Goal: Information Seeking & Learning: Learn about a topic

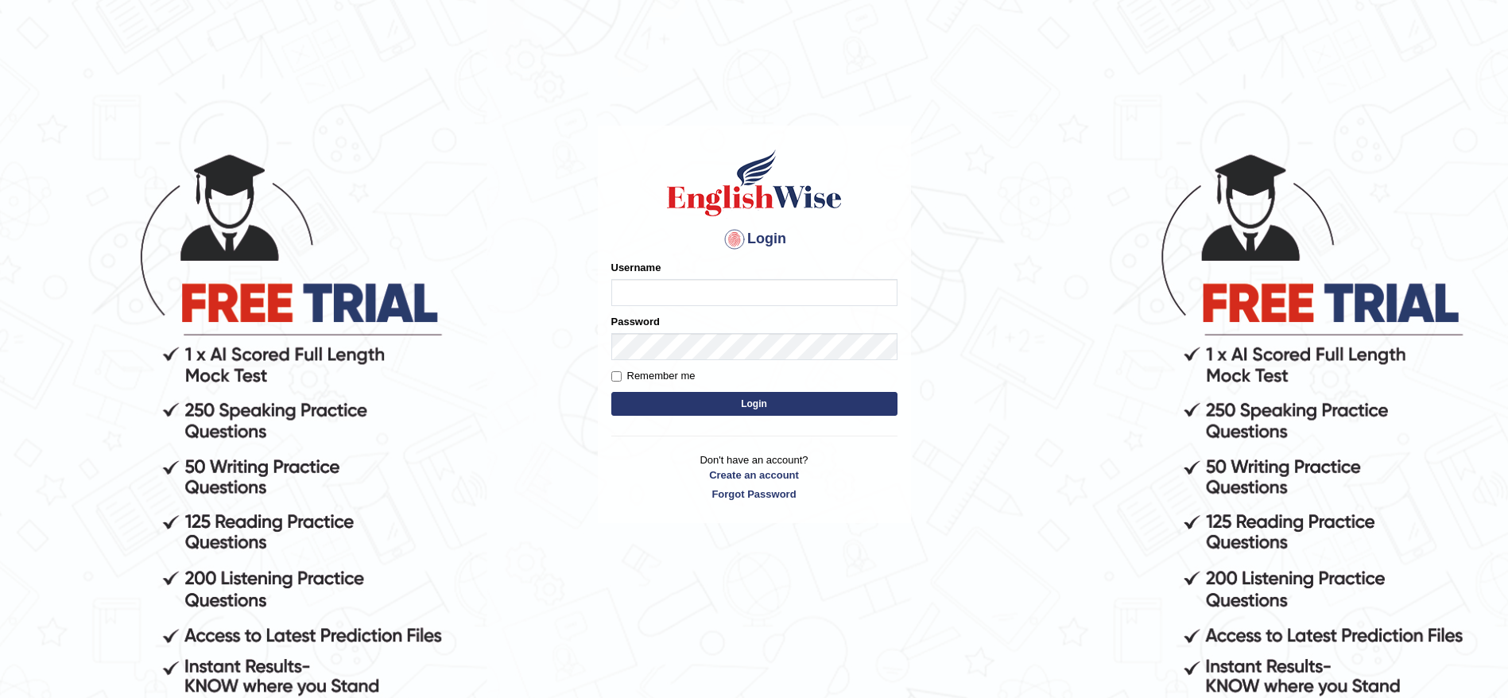
type input "maysi"
click at [866, 401] on button "Login" at bounding box center [754, 404] width 286 height 24
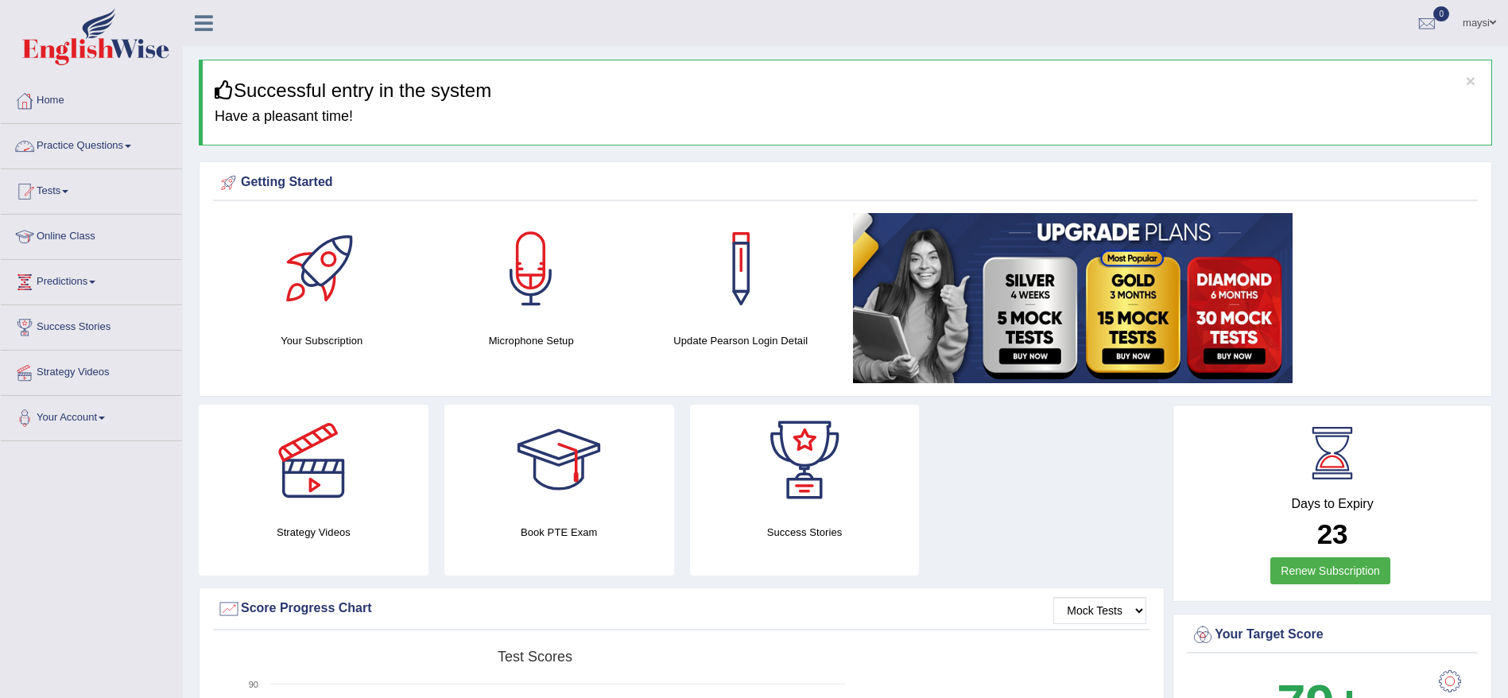
click at [126, 144] on link "Practice Questions" at bounding box center [91, 144] width 181 height 40
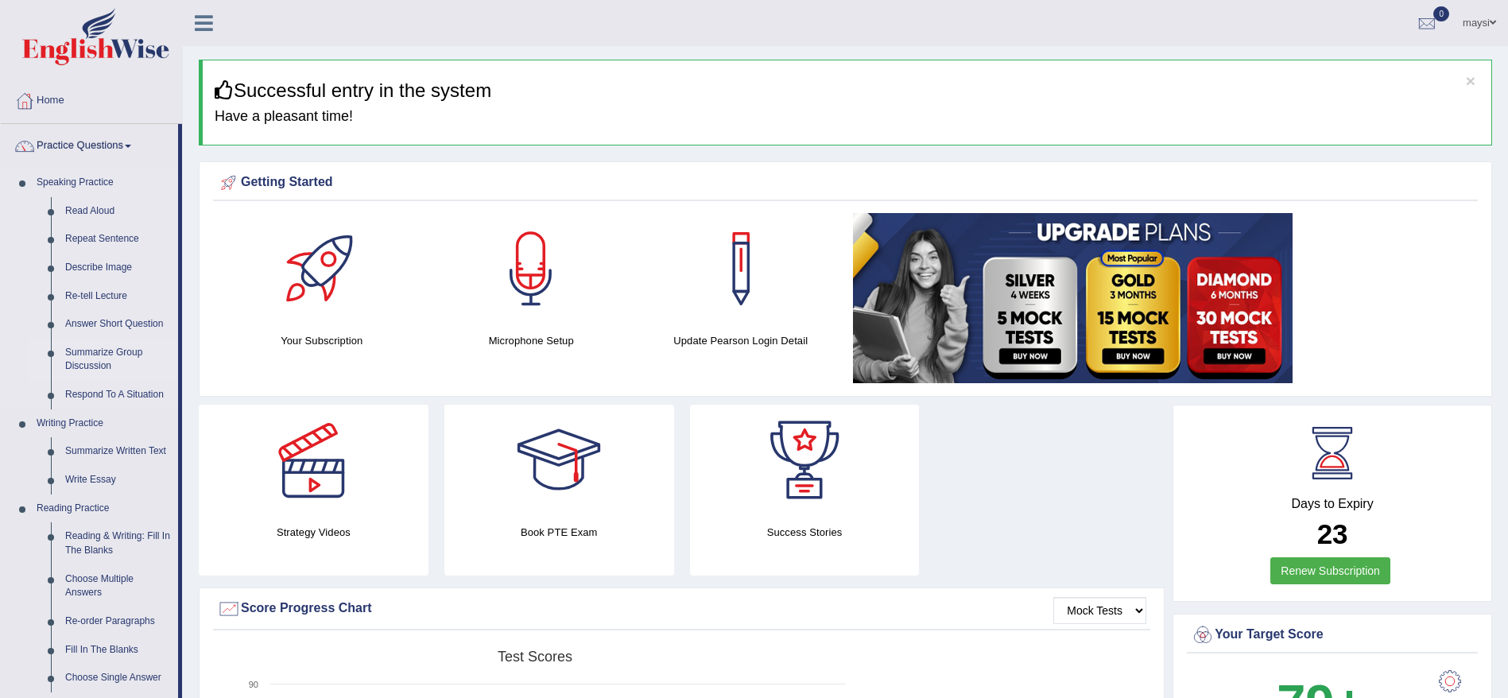
click at [111, 348] on link "Summarize Group Discussion" at bounding box center [118, 360] width 120 height 42
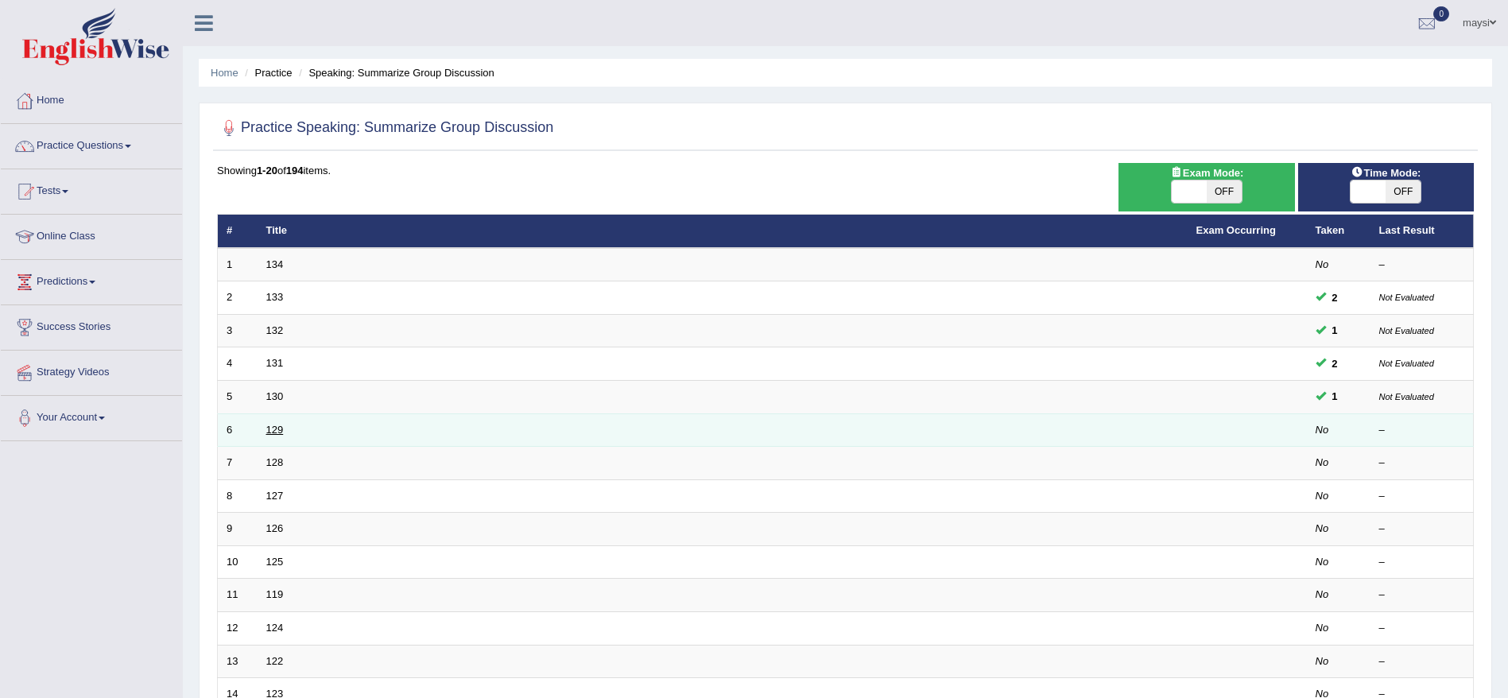
click at [275, 429] on link "129" at bounding box center [274, 430] width 17 height 12
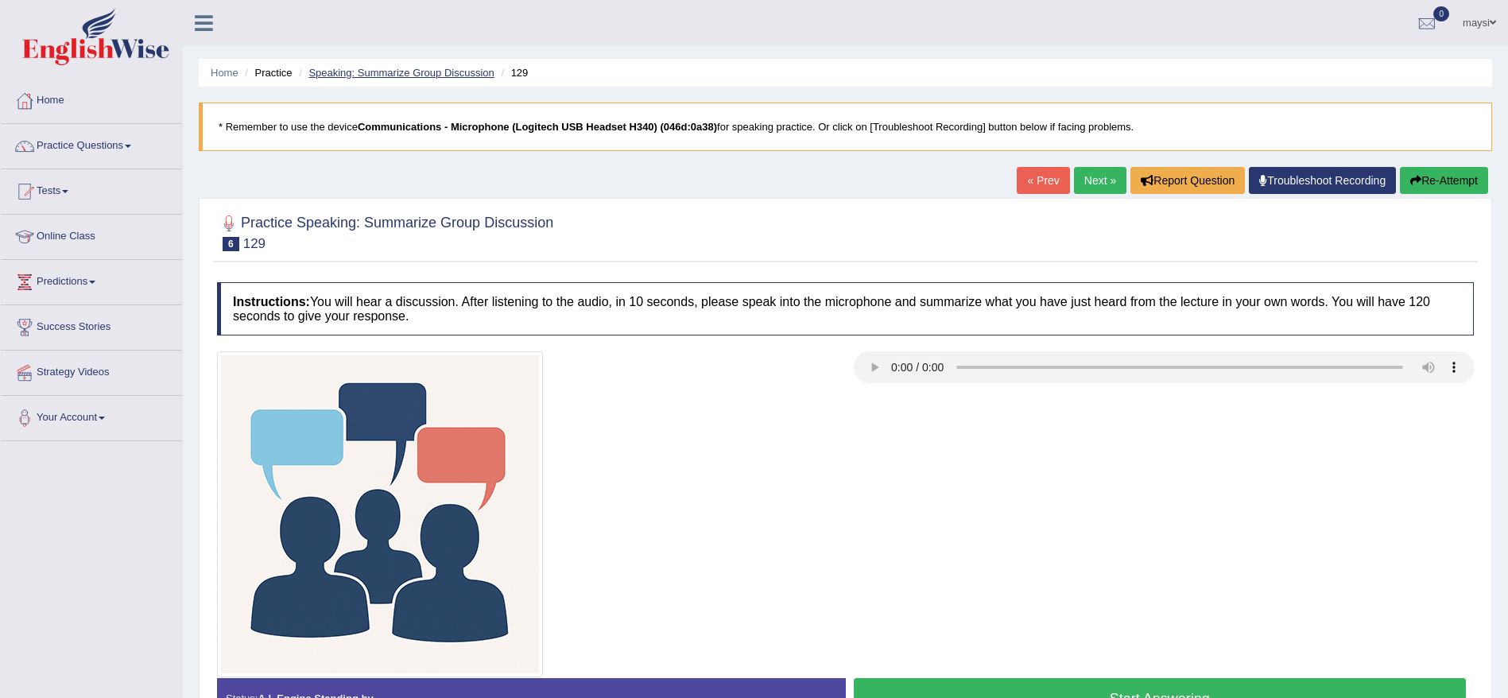
click at [465, 69] on link "Speaking: Summarize Group Discussion" at bounding box center [400, 73] width 185 height 12
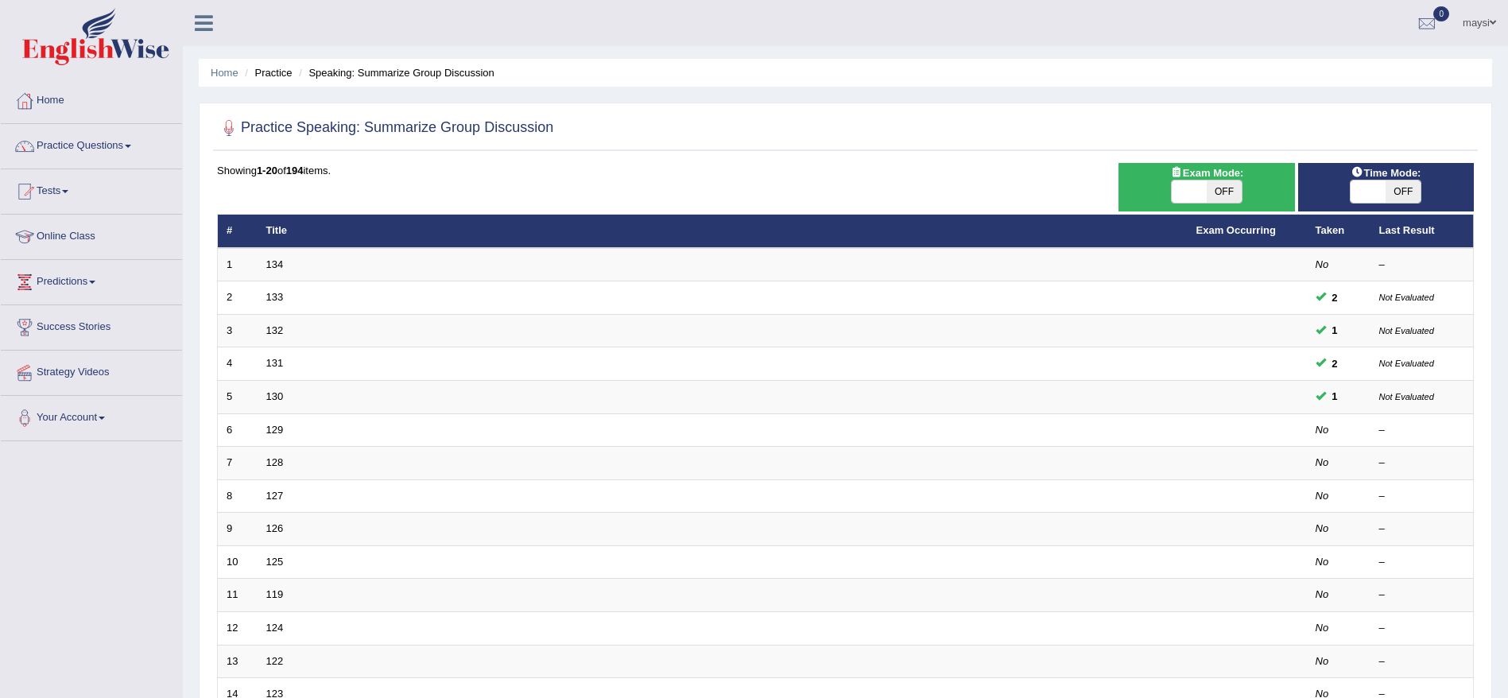
click at [1215, 190] on span "OFF" at bounding box center [1224, 191] width 35 height 22
checkbox input "true"
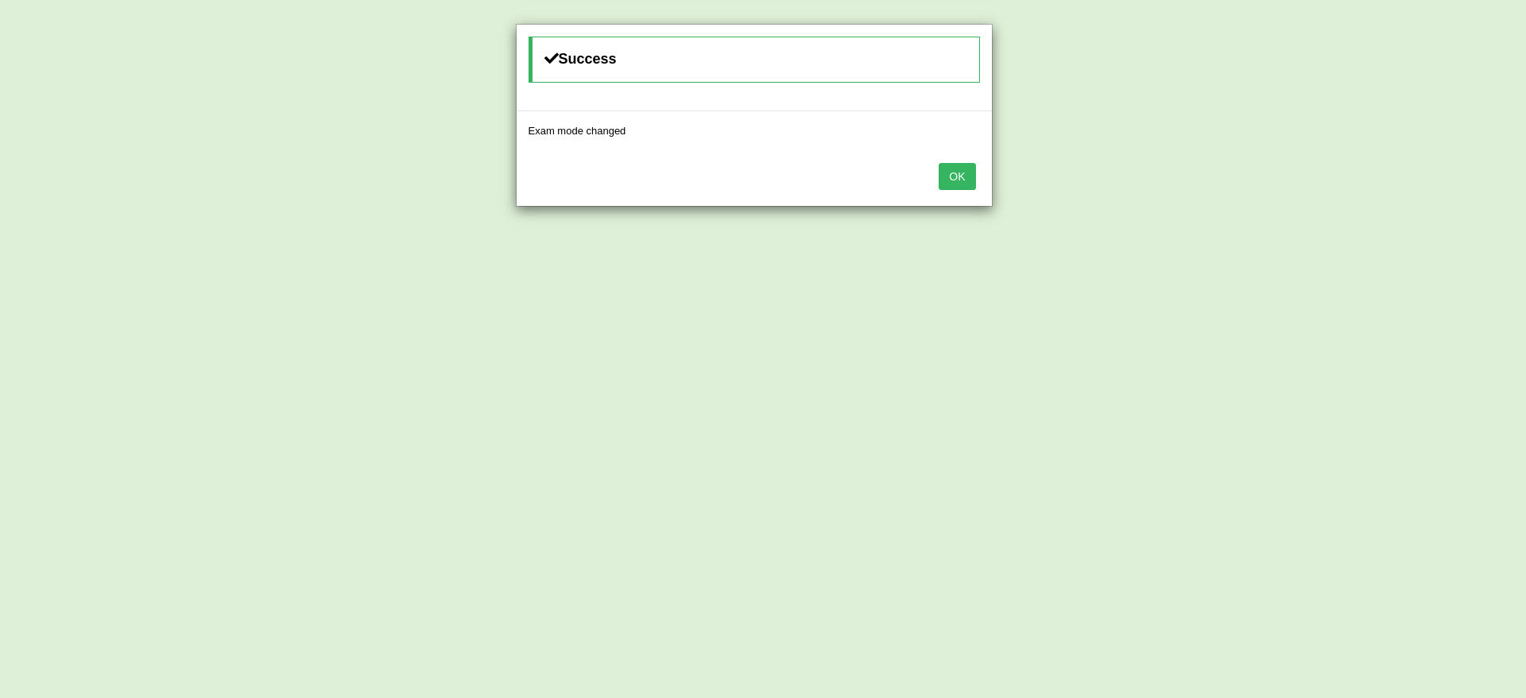
click at [968, 165] on button "OK" at bounding box center [957, 176] width 37 height 27
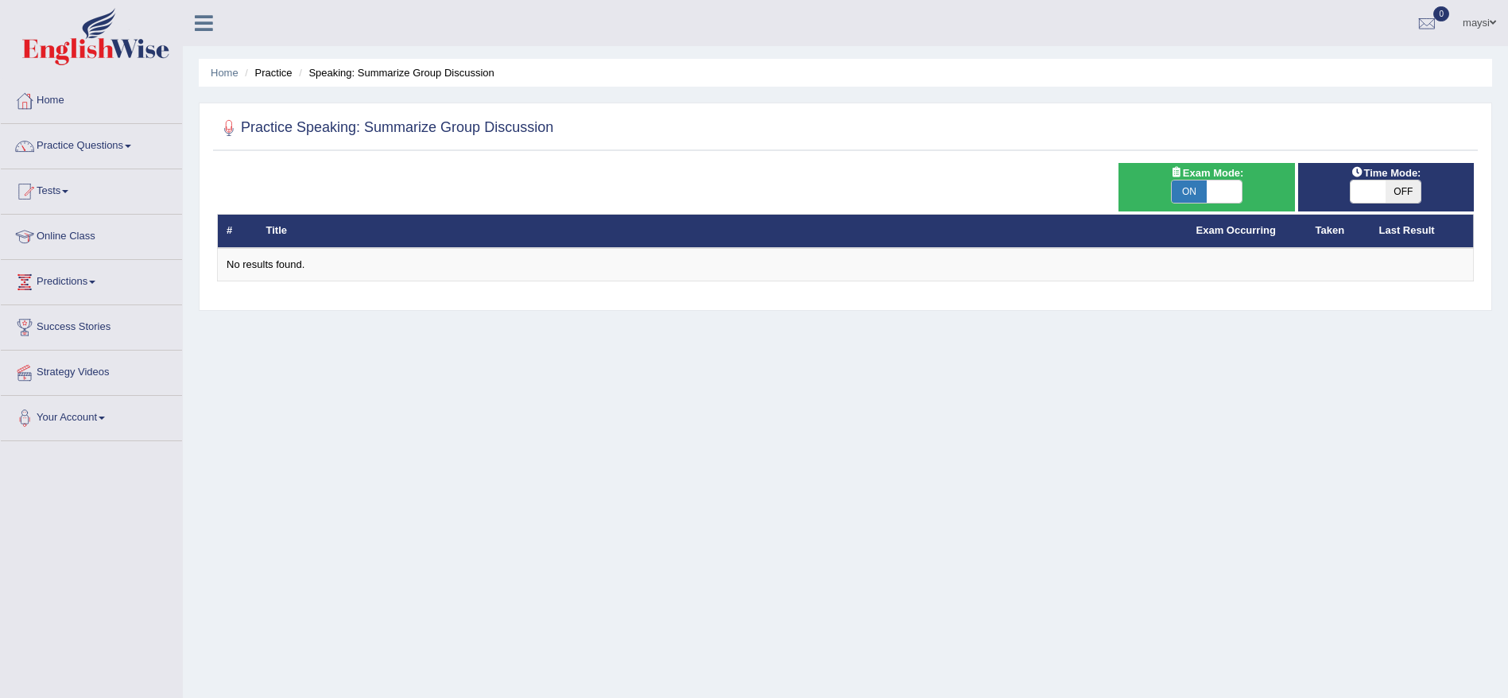
click at [1397, 192] on span "OFF" at bounding box center [1402, 191] width 35 height 22
checkbox input "true"
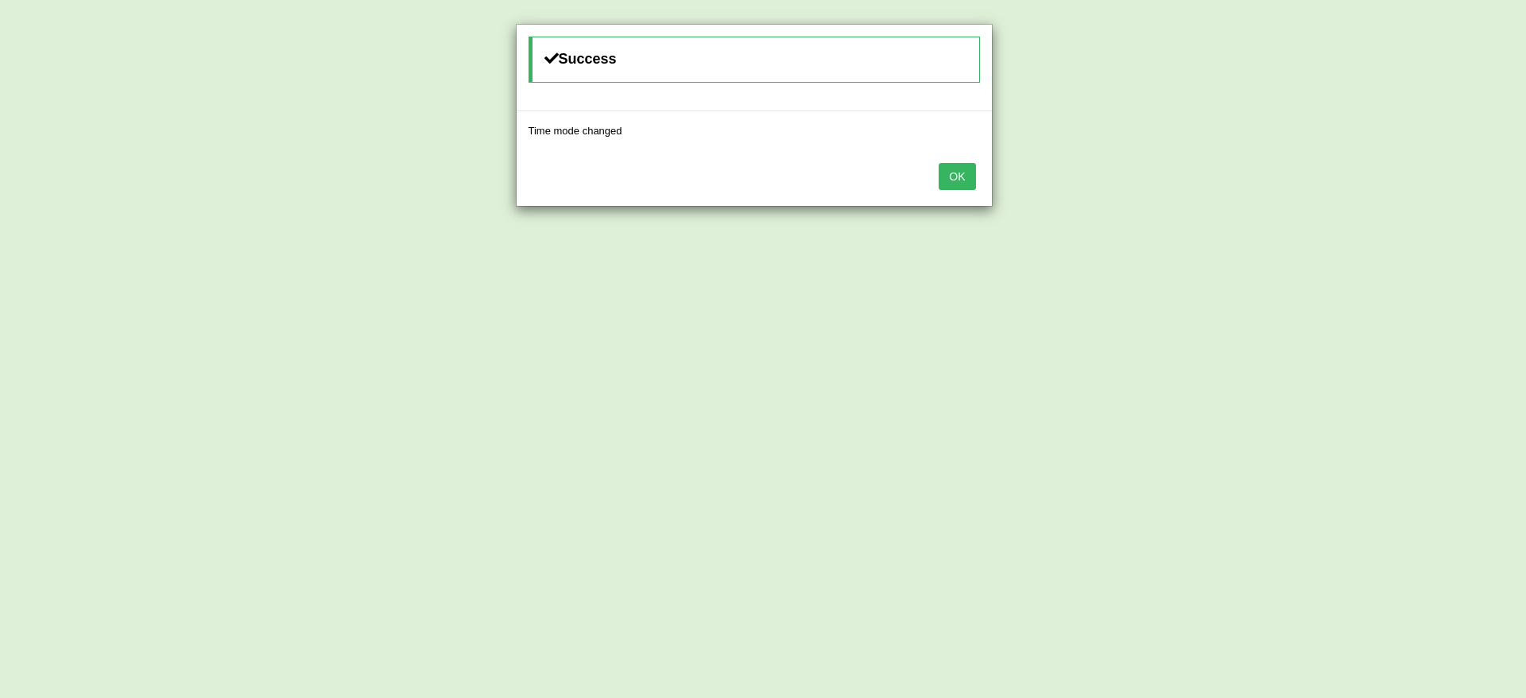
click at [950, 183] on button "OK" at bounding box center [957, 176] width 37 height 27
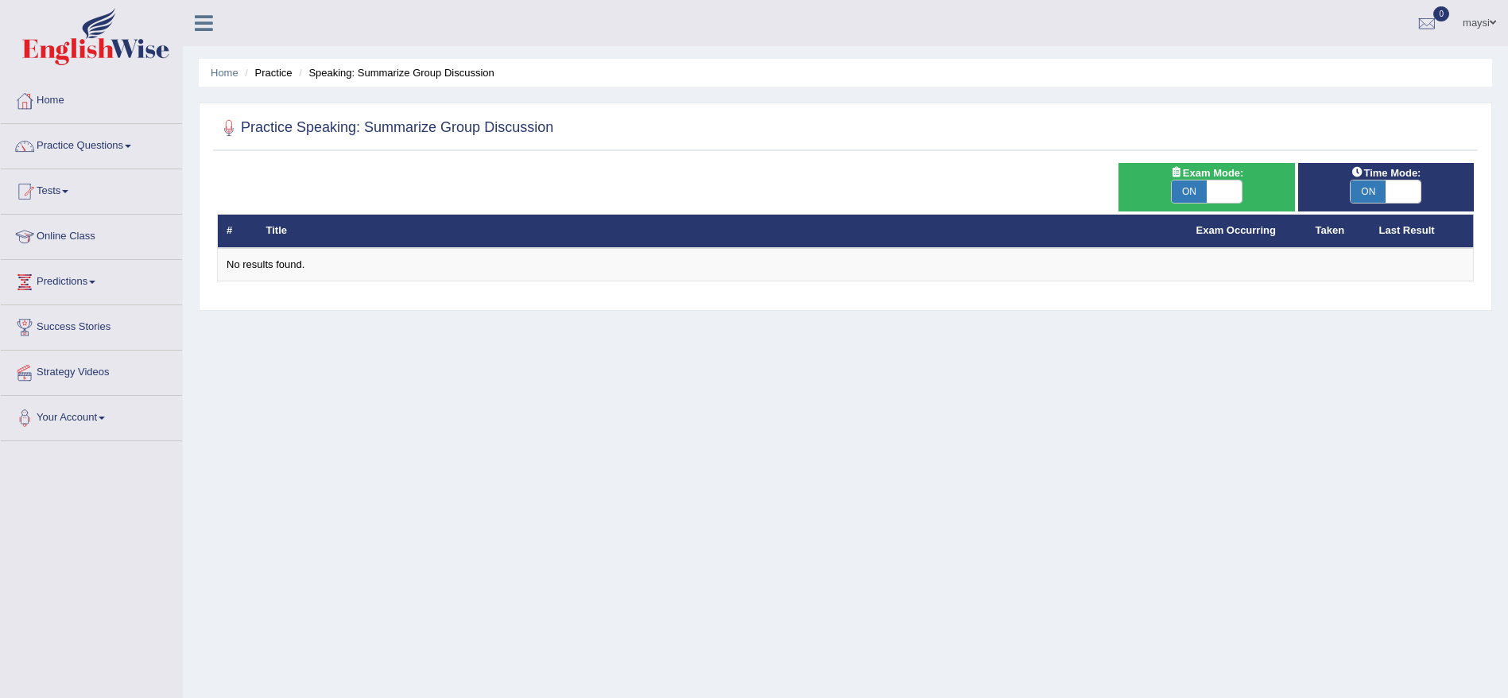
click at [1172, 185] on span "ON" at bounding box center [1189, 191] width 35 height 22
checkbox input "false"
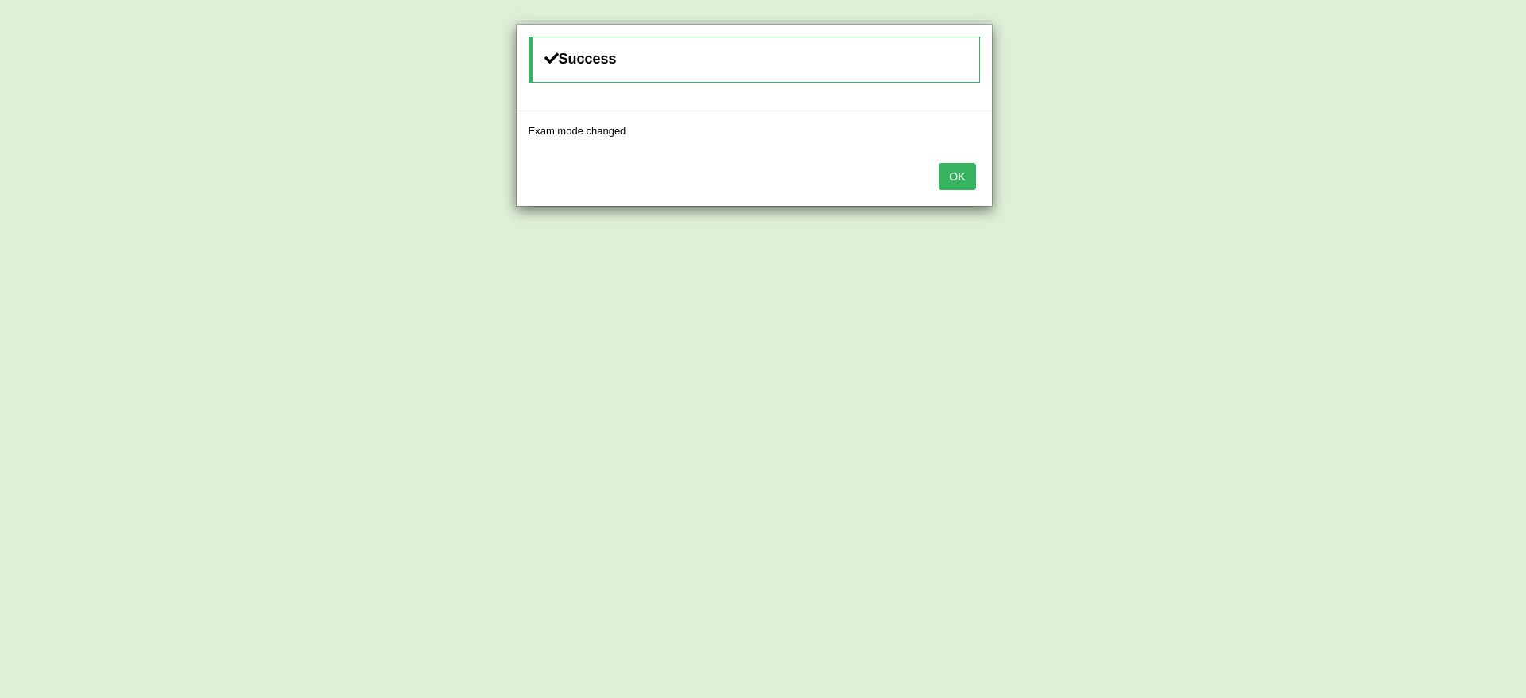
click at [961, 167] on button "OK" at bounding box center [957, 176] width 37 height 27
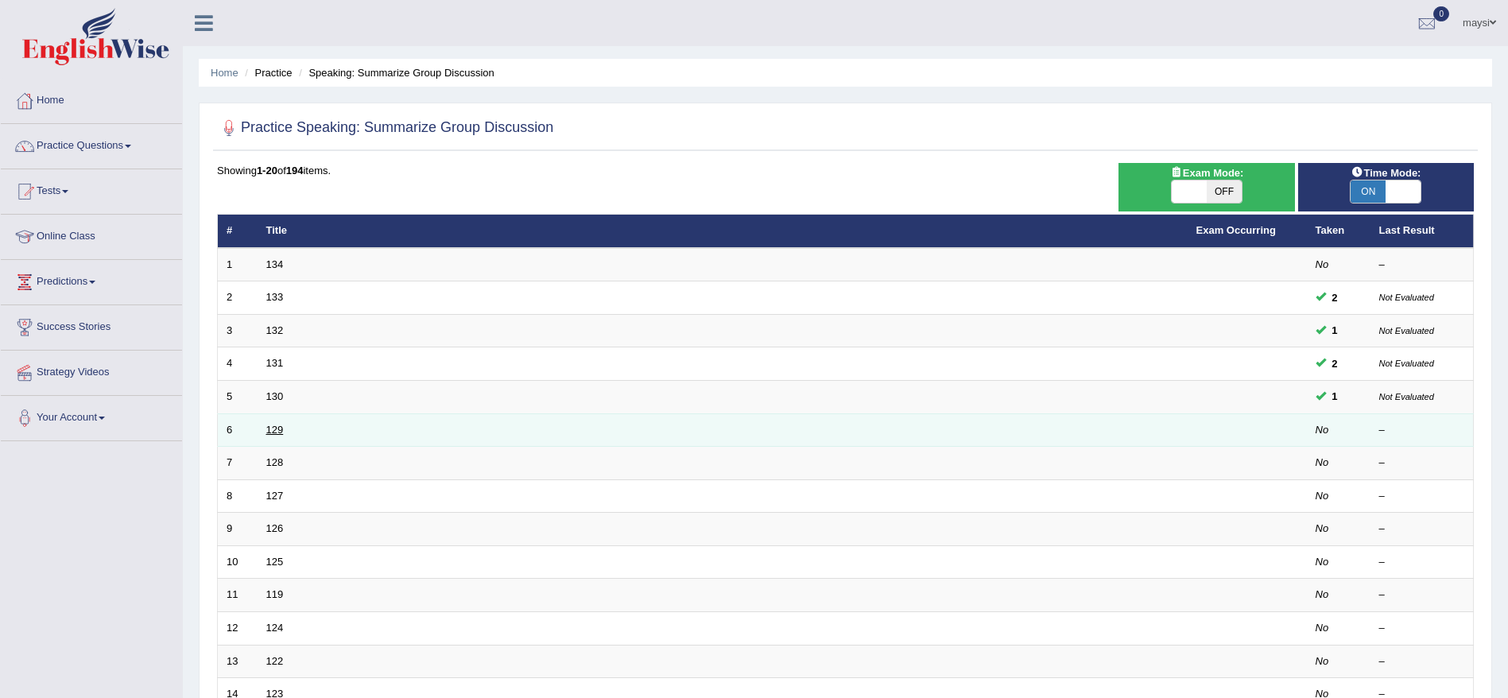
click at [268, 430] on link "129" at bounding box center [274, 430] width 17 height 12
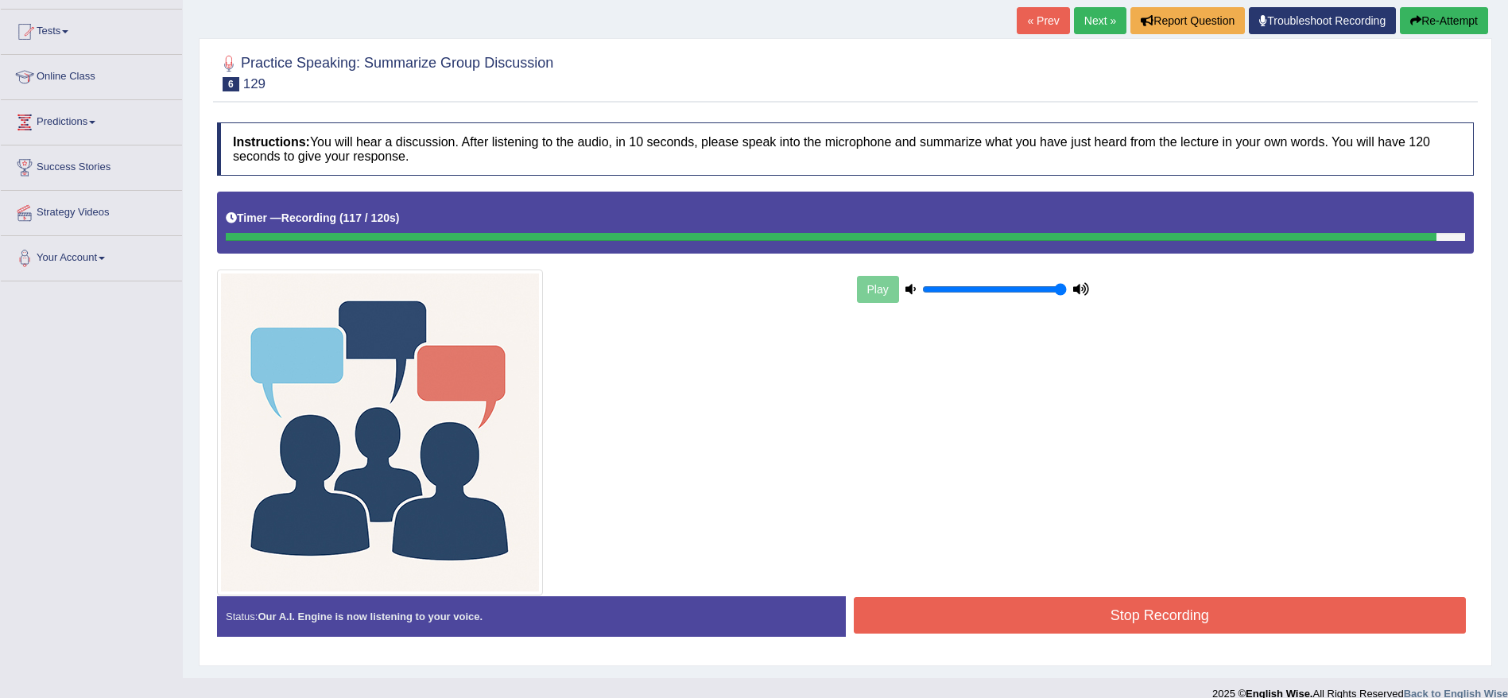
scroll to position [180, 0]
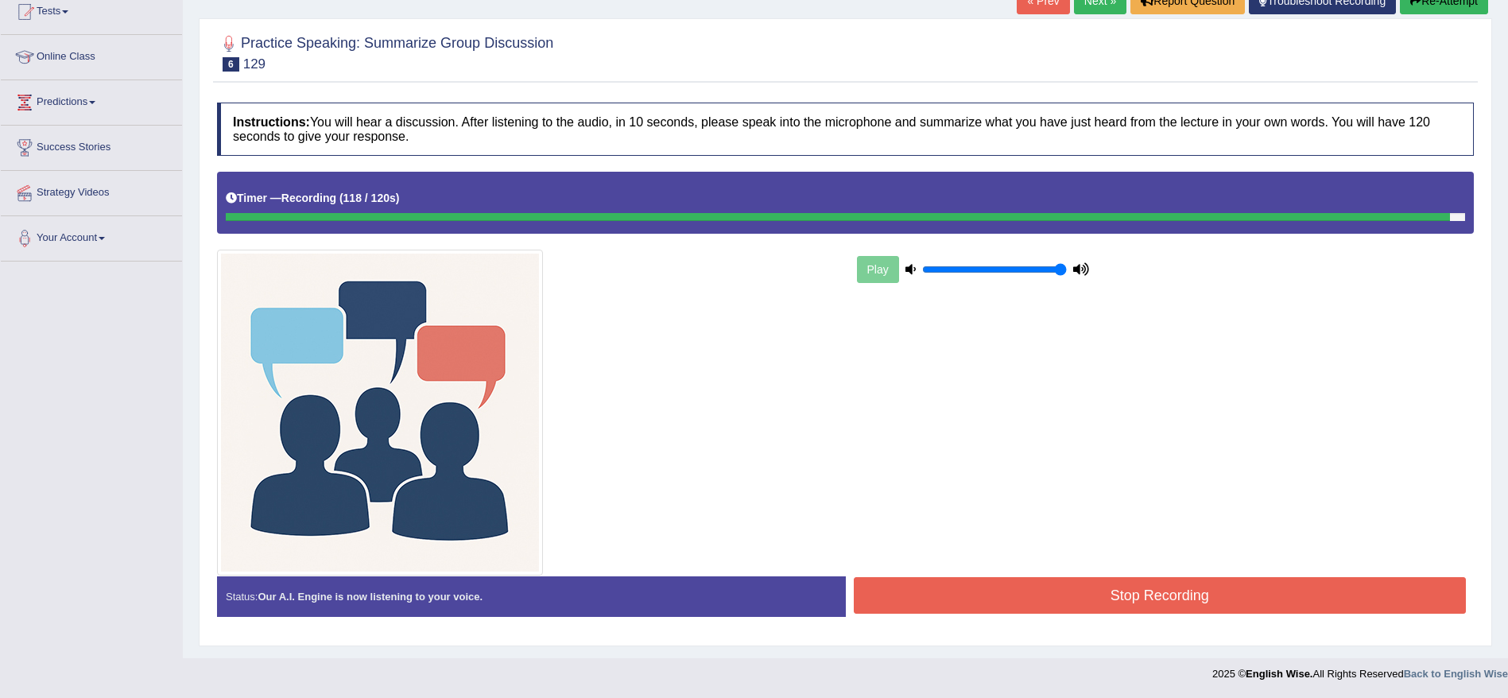
click at [1270, 589] on button "Stop Recording" at bounding box center [1160, 595] width 613 height 37
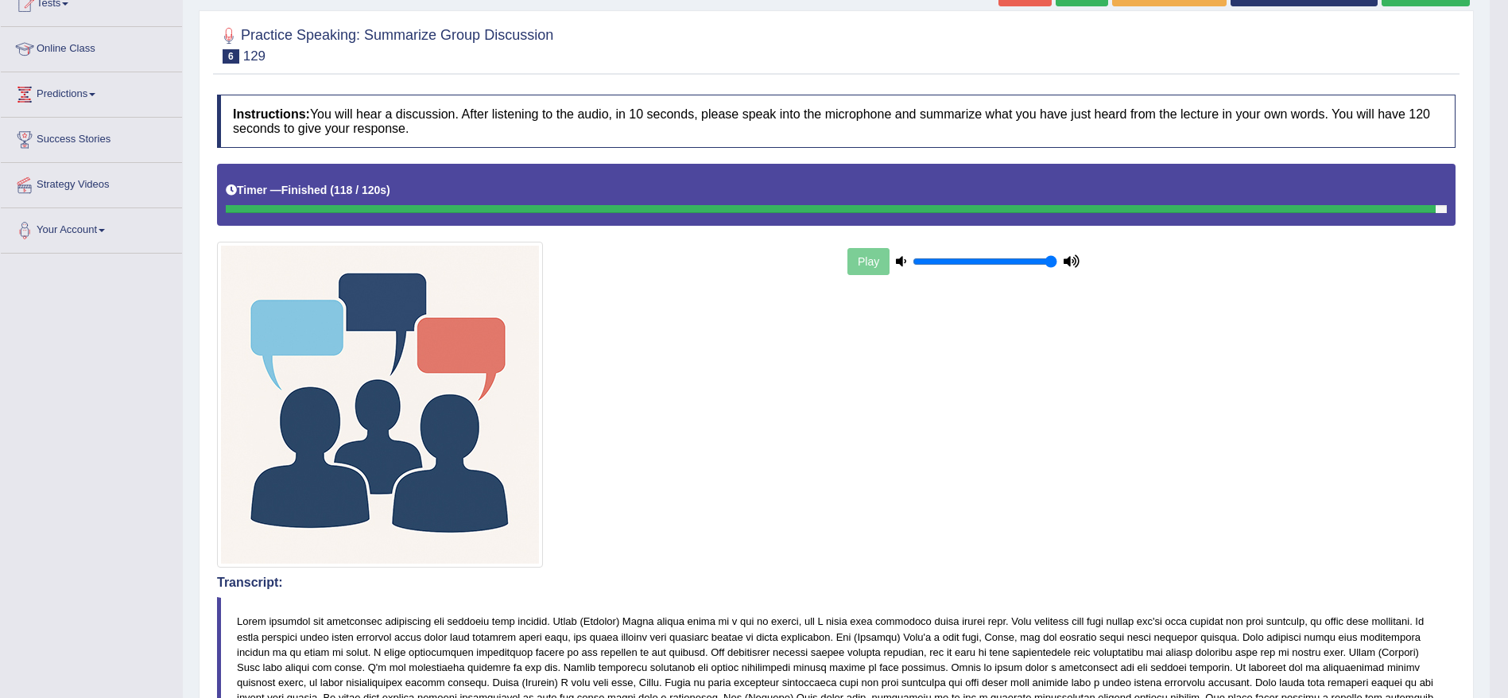
scroll to position [169, 0]
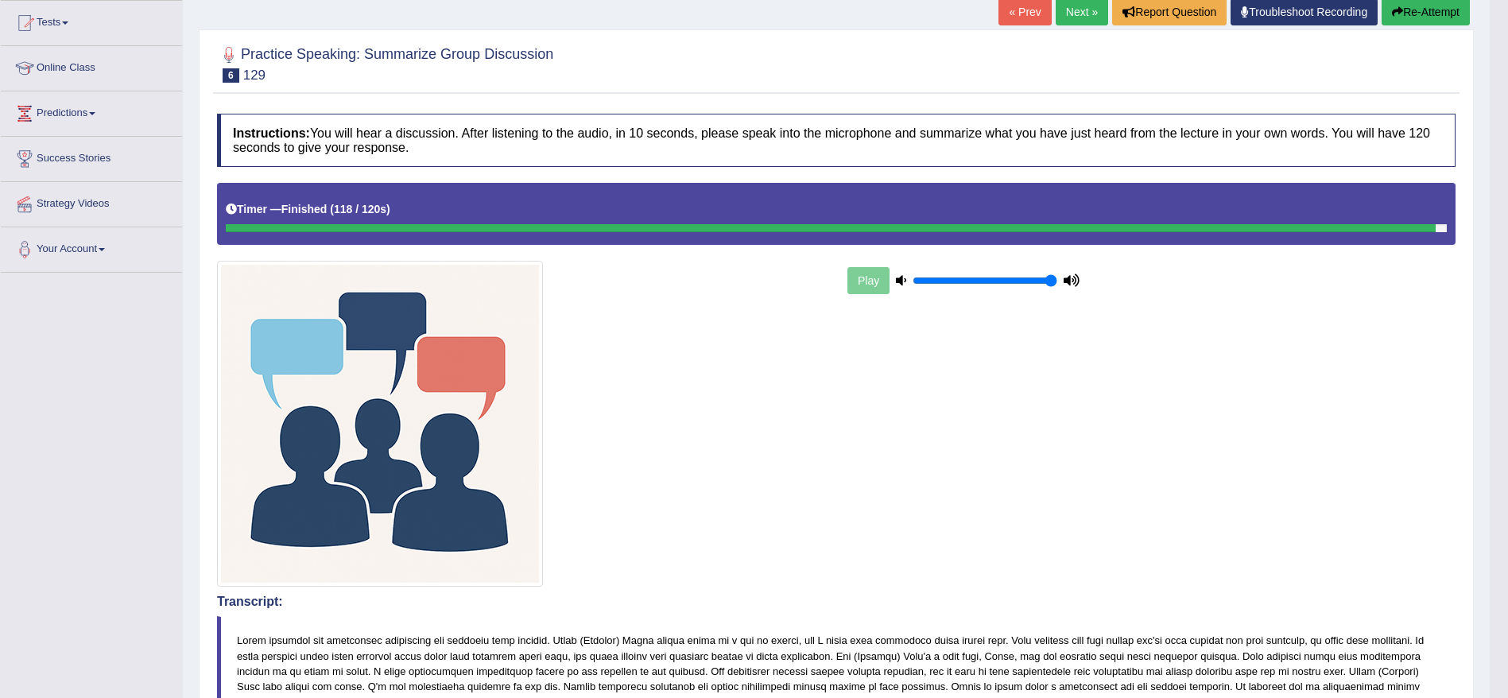
click at [1486, 229] on div "Home Practice Speaking: Summarize Group Discussion 129 * Remember to use the de…" at bounding box center [836, 592] width 1307 height 1522
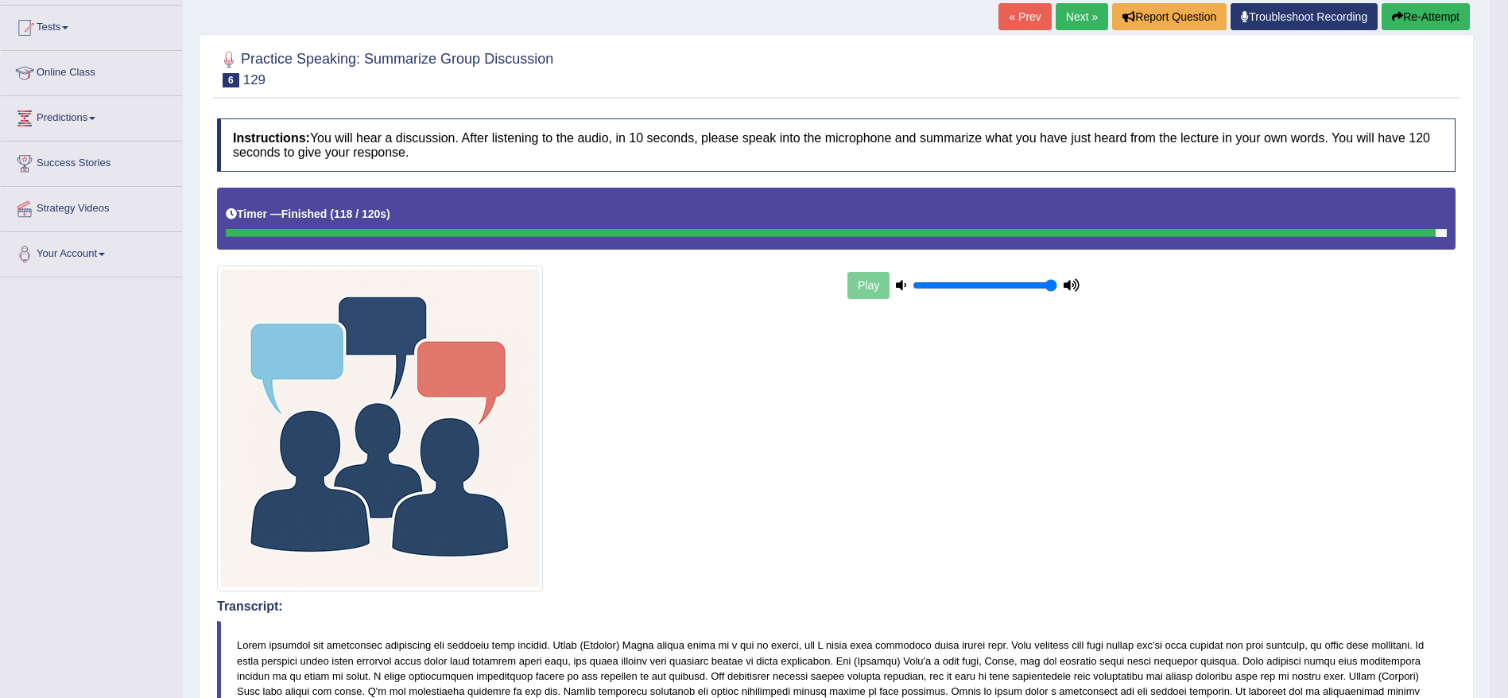
scroll to position [0, 0]
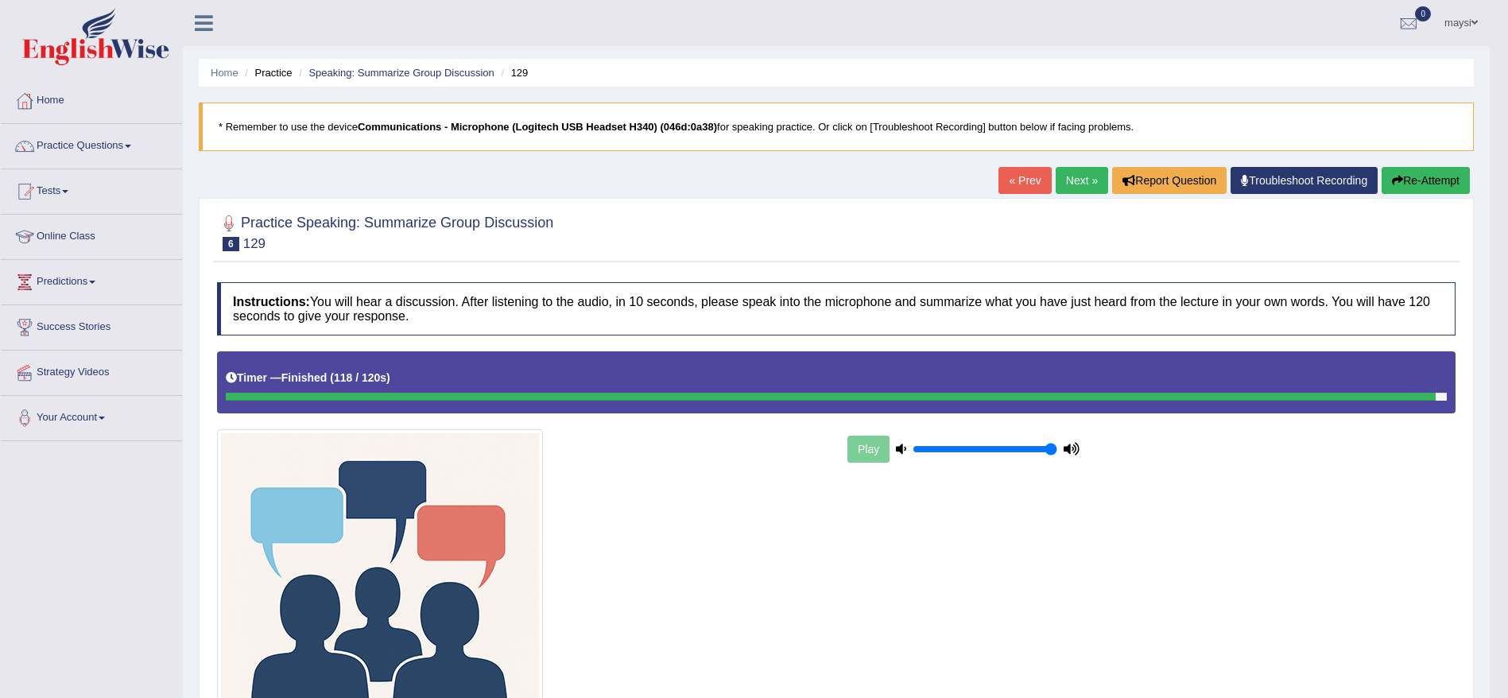
click at [1416, 181] on button "Re-Attempt" at bounding box center [1425, 180] width 88 height 27
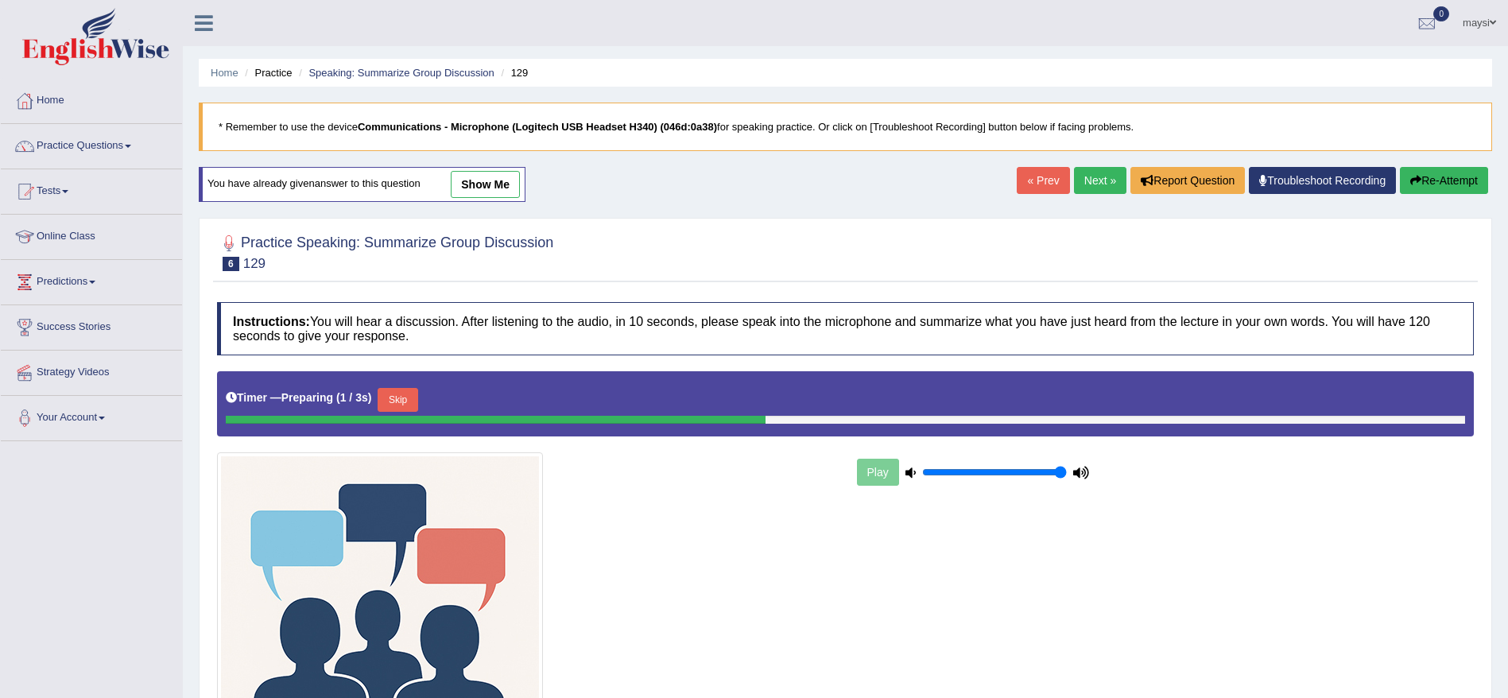
click at [410, 395] on button "Skip" at bounding box center [398, 400] width 40 height 24
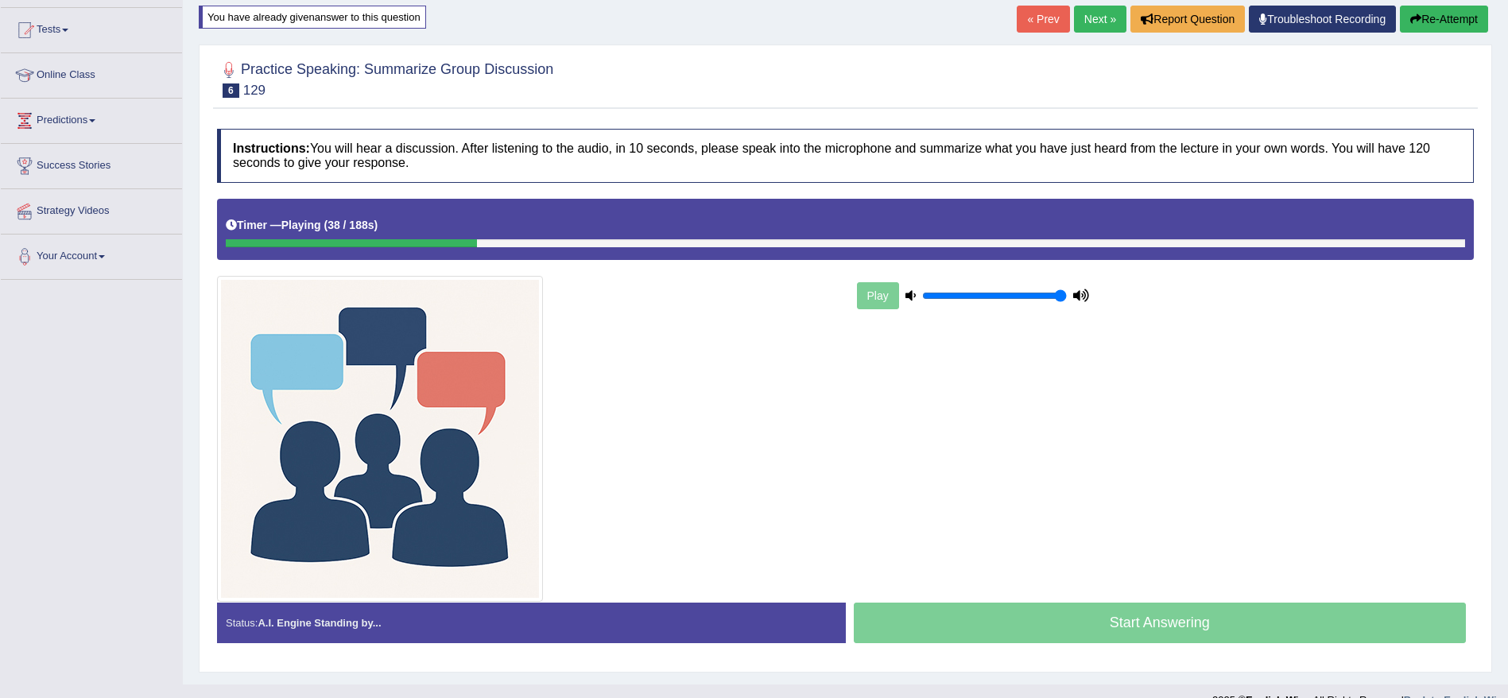
scroll to position [188, 0]
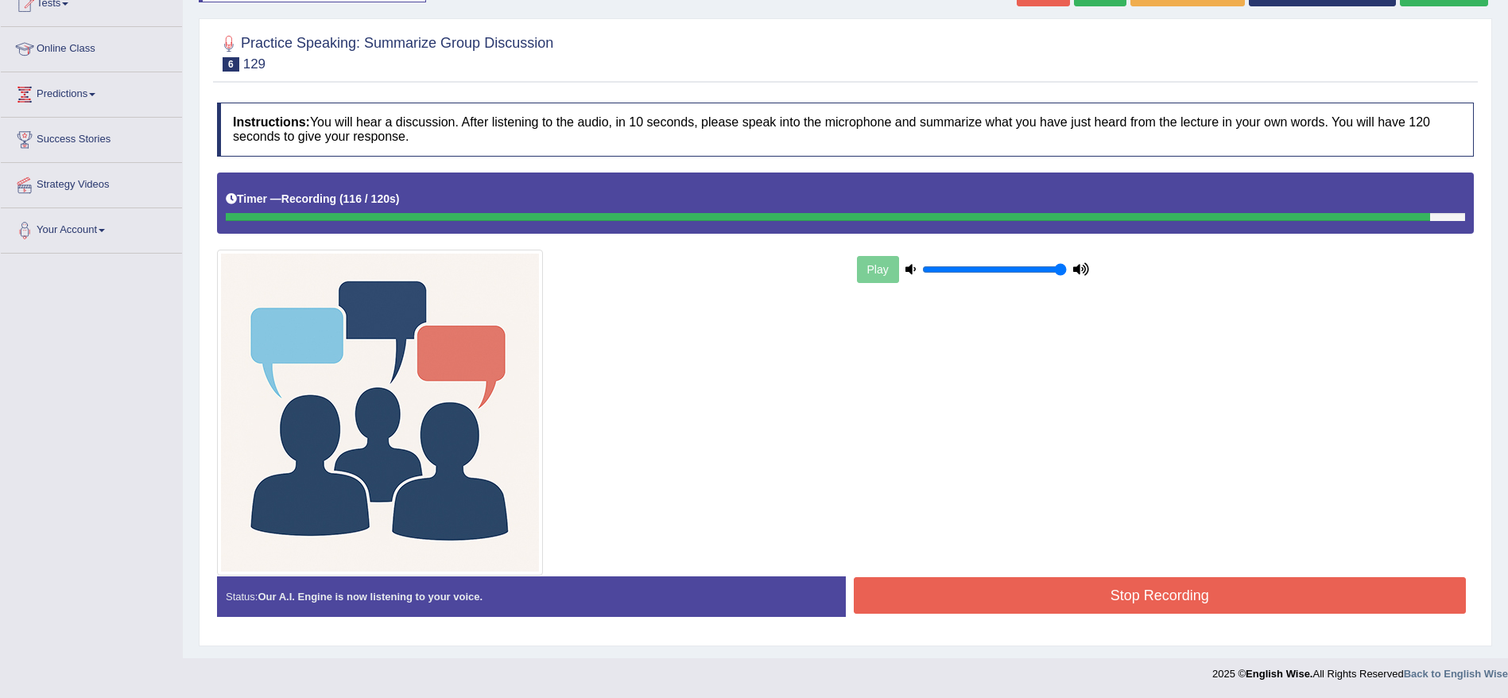
click at [1386, 591] on button "Stop Recording" at bounding box center [1160, 595] width 613 height 37
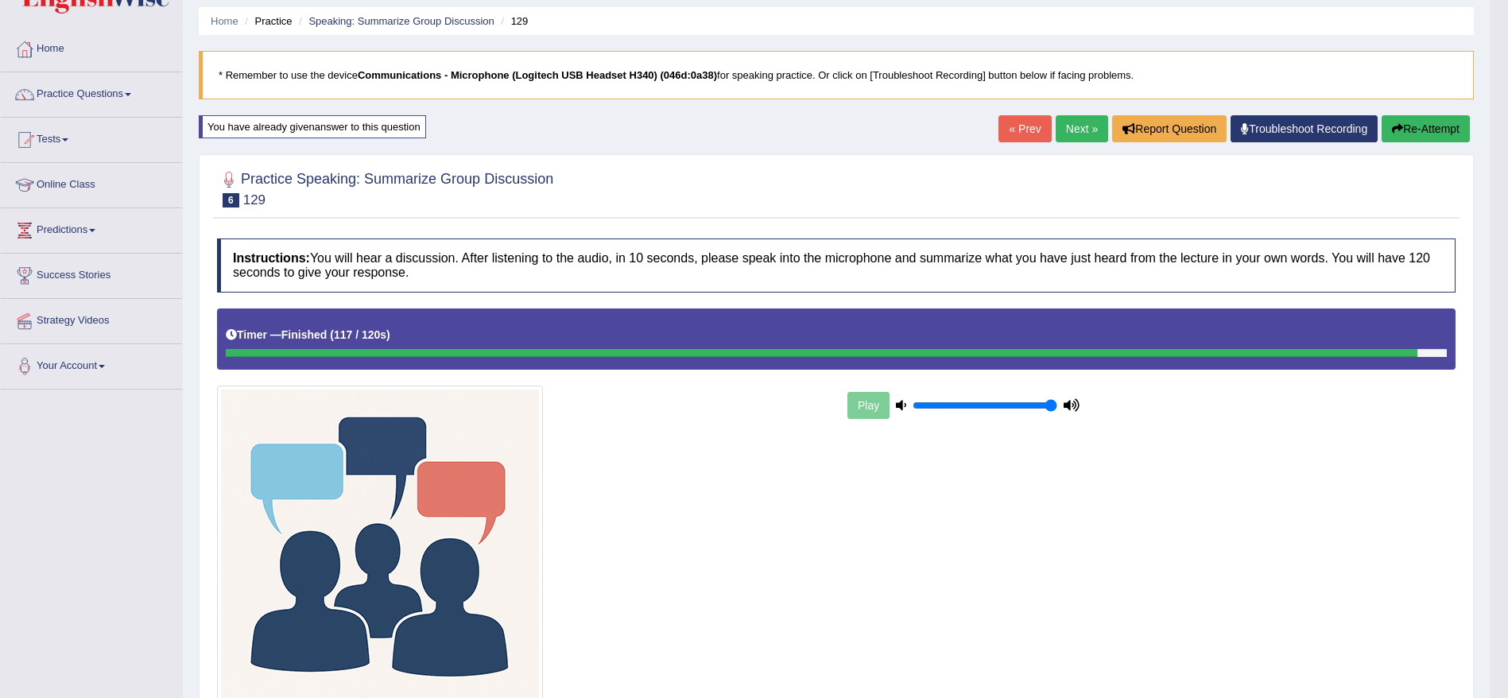
scroll to position [0, 0]
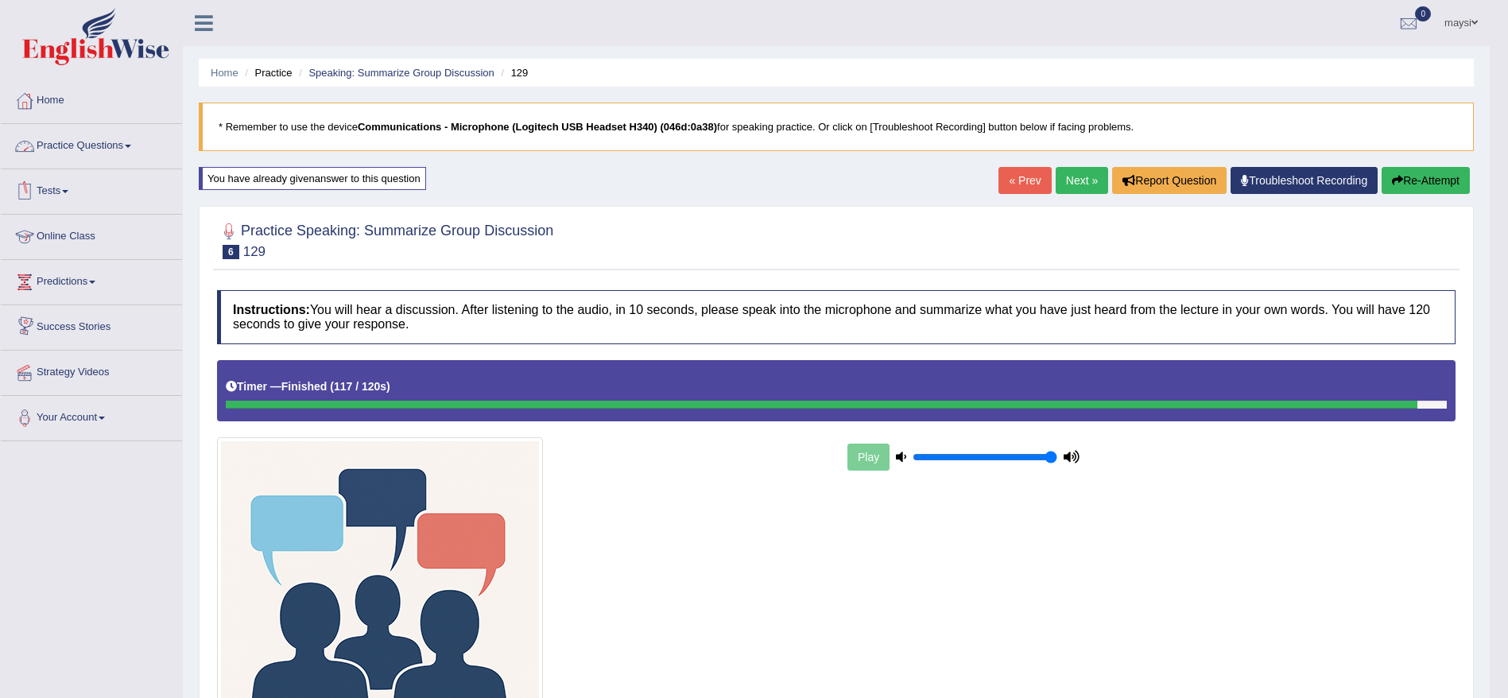
click at [95, 160] on link "Practice Questions" at bounding box center [91, 144] width 181 height 40
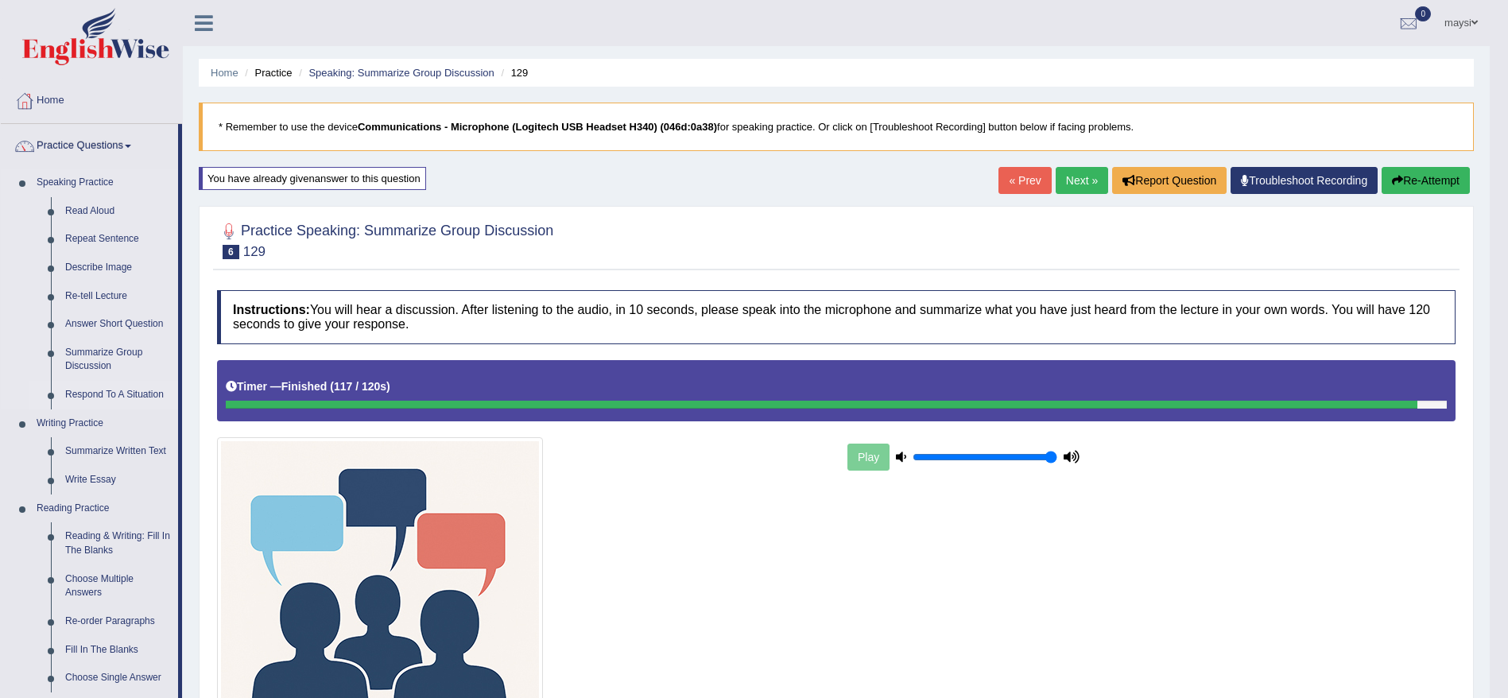
click at [103, 389] on link "Respond To A Situation" at bounding box center [118, 395] width 120 height 29
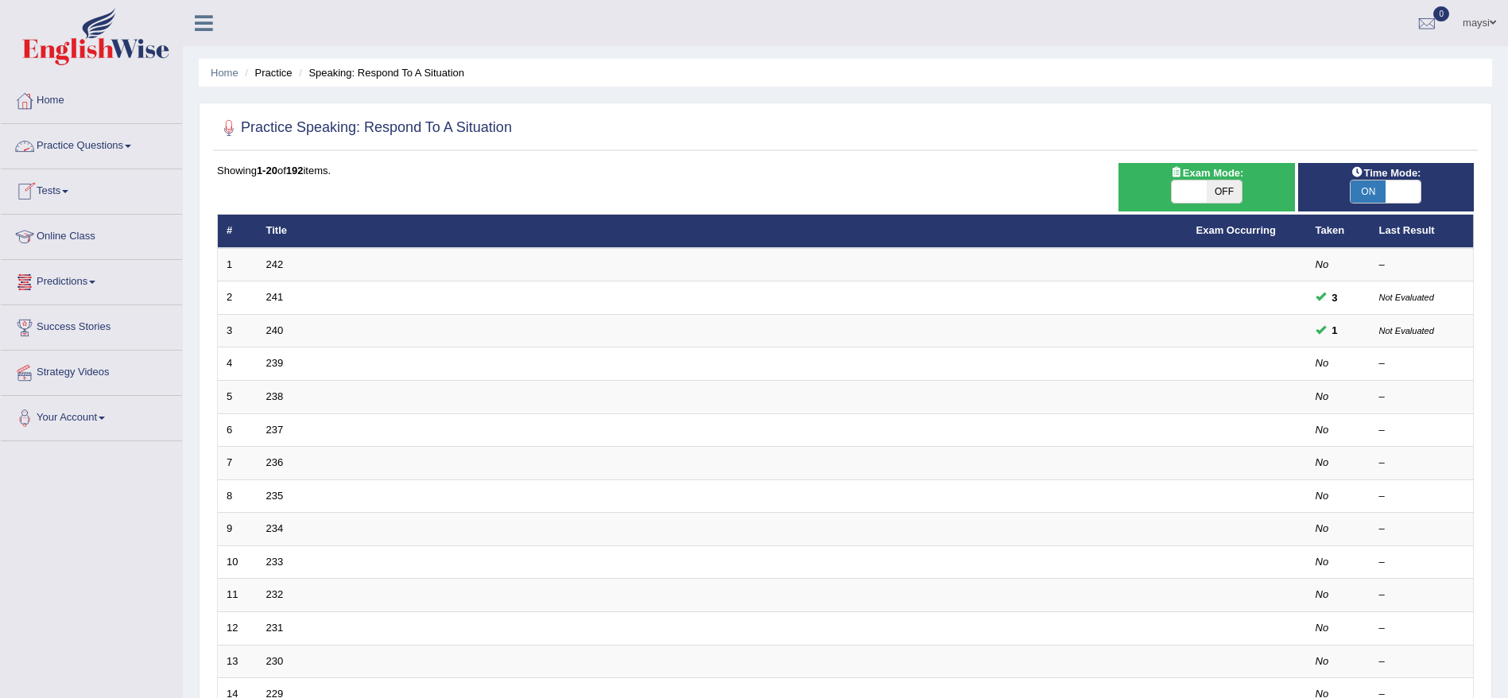
click at [130, 157] on link "Practice Questions" at bounding box center [91, 144] width 181 height 40
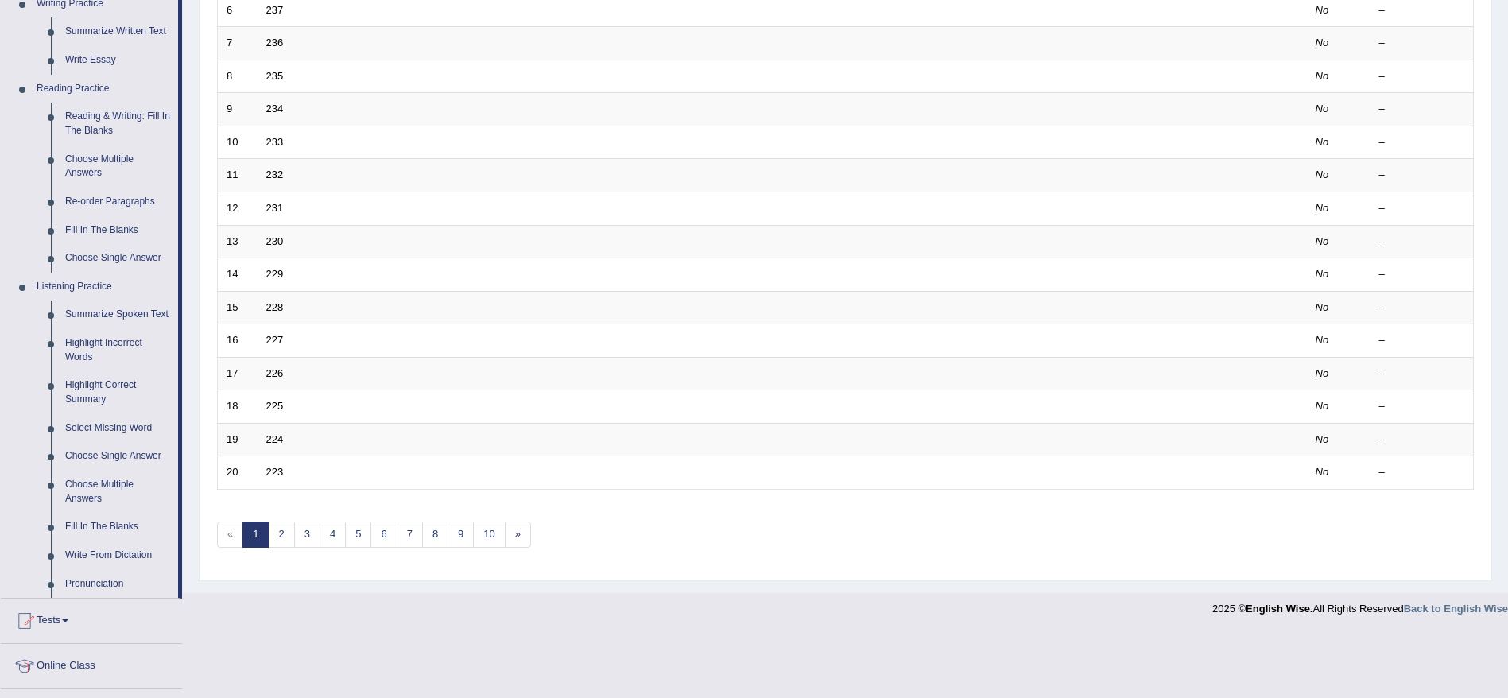
scroll to position [429, 0]
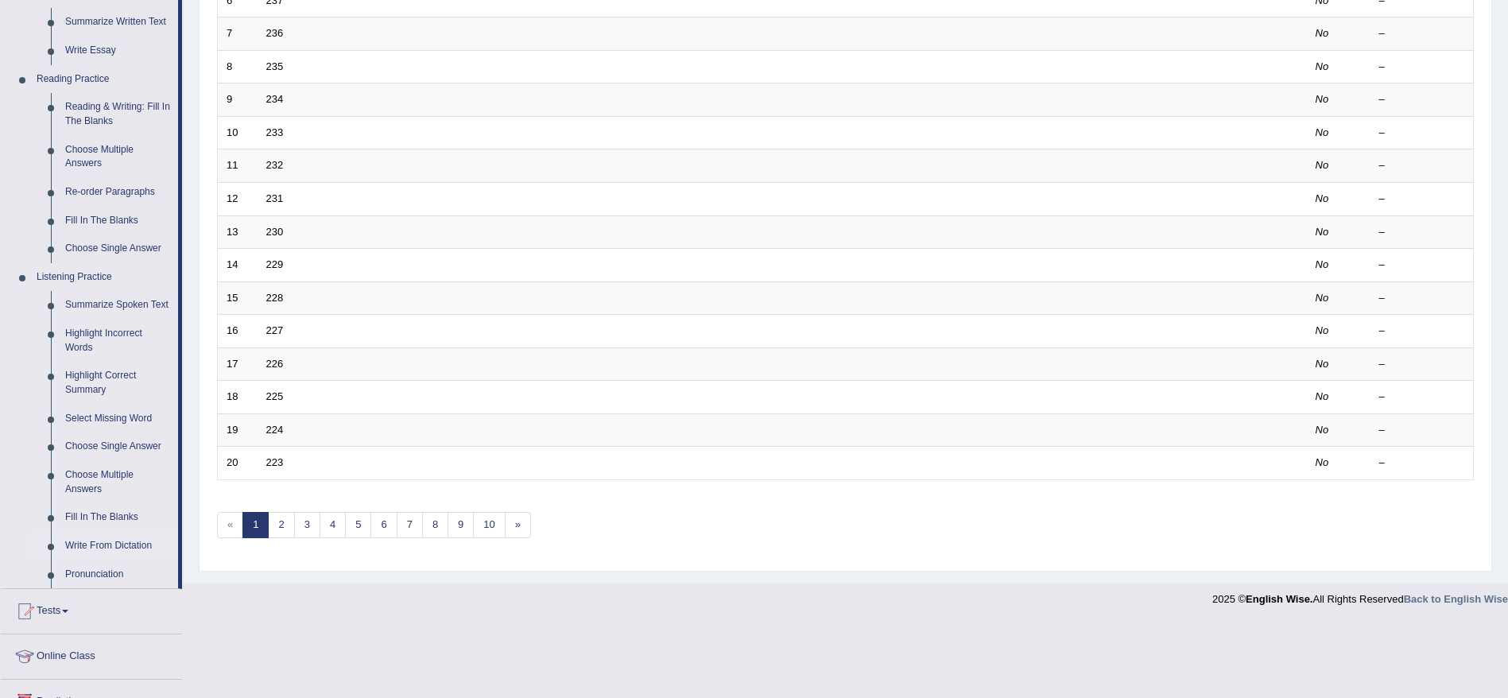
click at [92, 541] on link "Write From Dictation" at bounding box center [118, 546] width 120 height 29
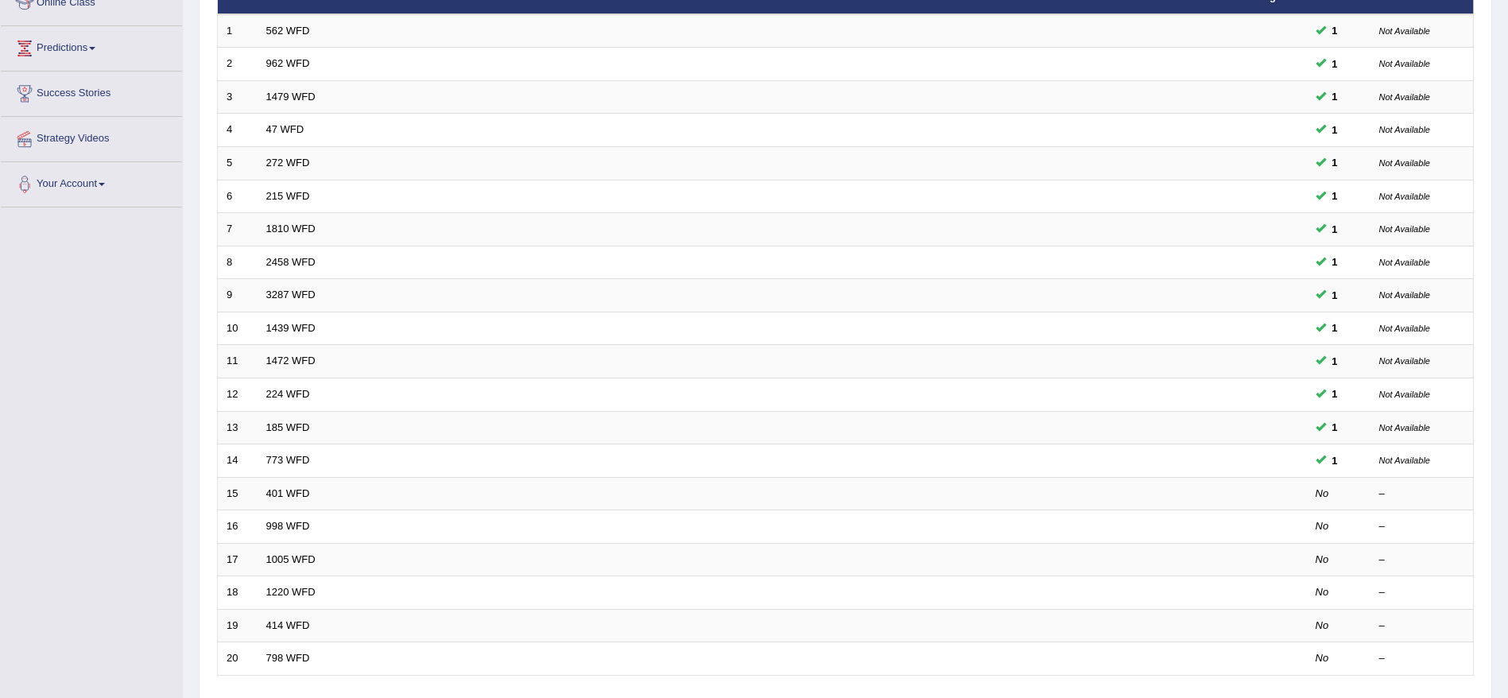
scroll to position [240, 0]
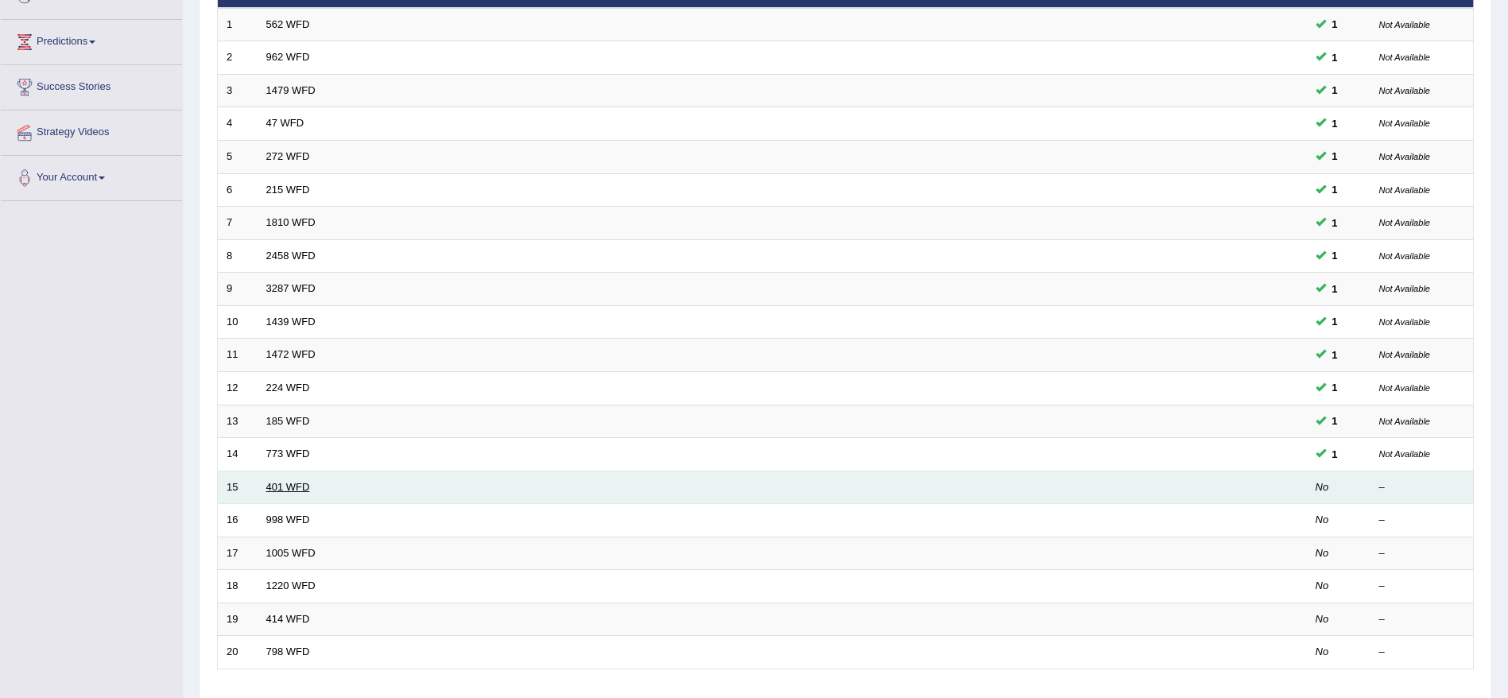
click at [296, 490] on link "401 WFD" at bounding box center [288, 487] width 44 height 12
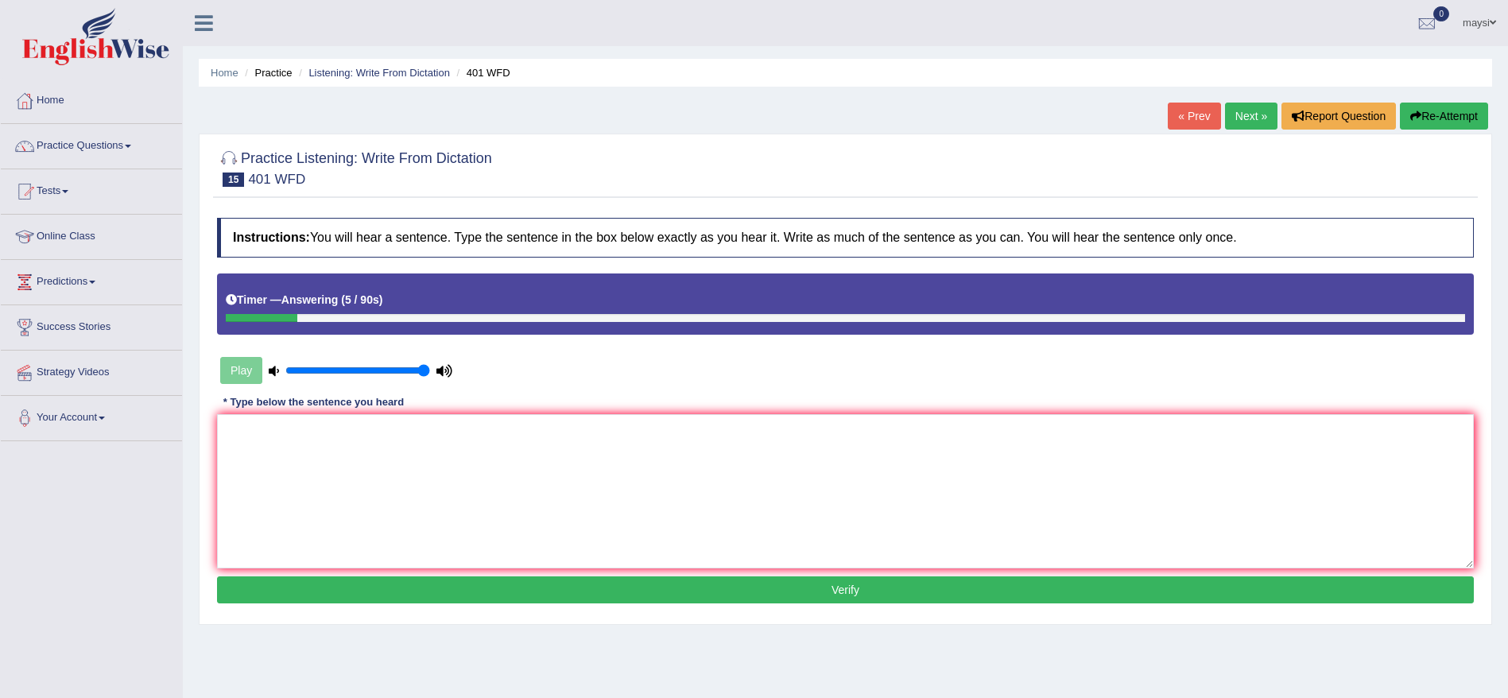
click at [1447, 110] on button "Re-Attempt" at bounding box center [1444, 116] width 88 height 27
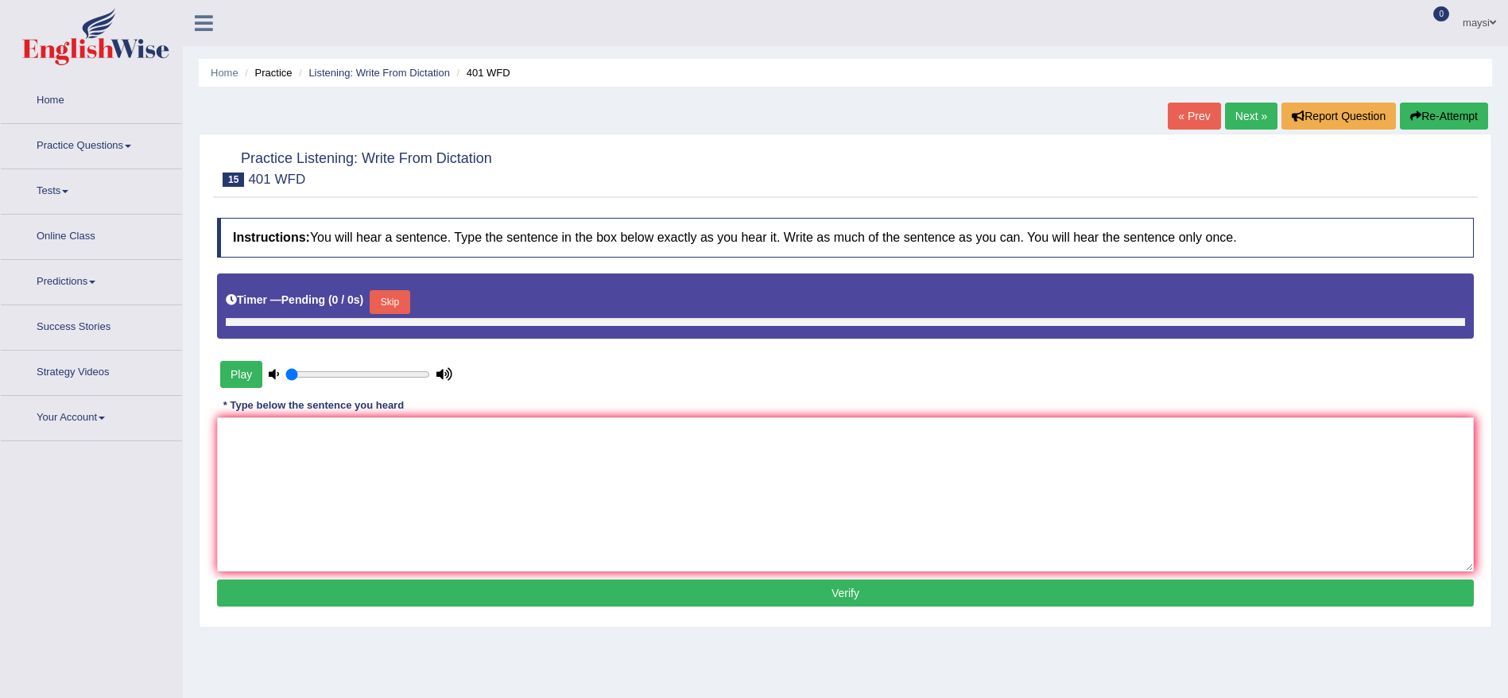
type input "1"
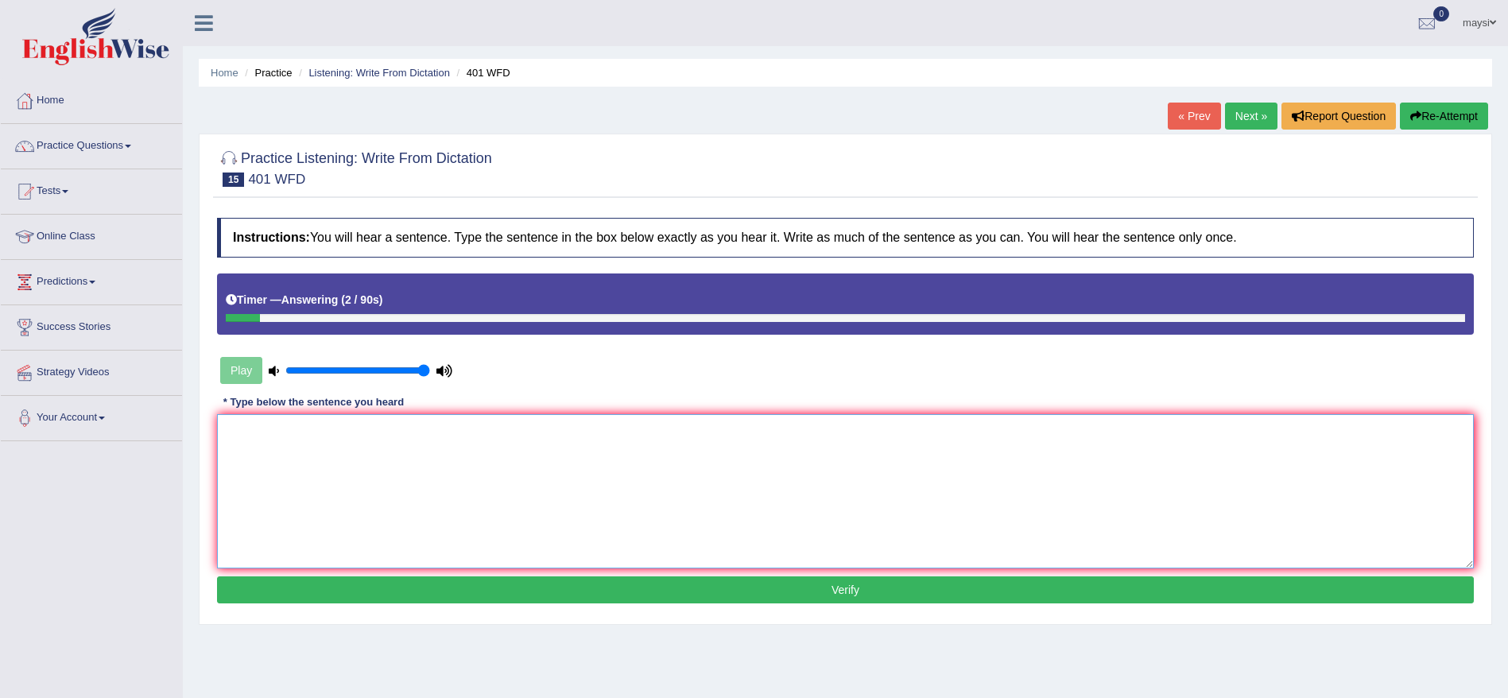
click at [912, 438] on textarea at bounding box center [845, 491] width 1257 height 154
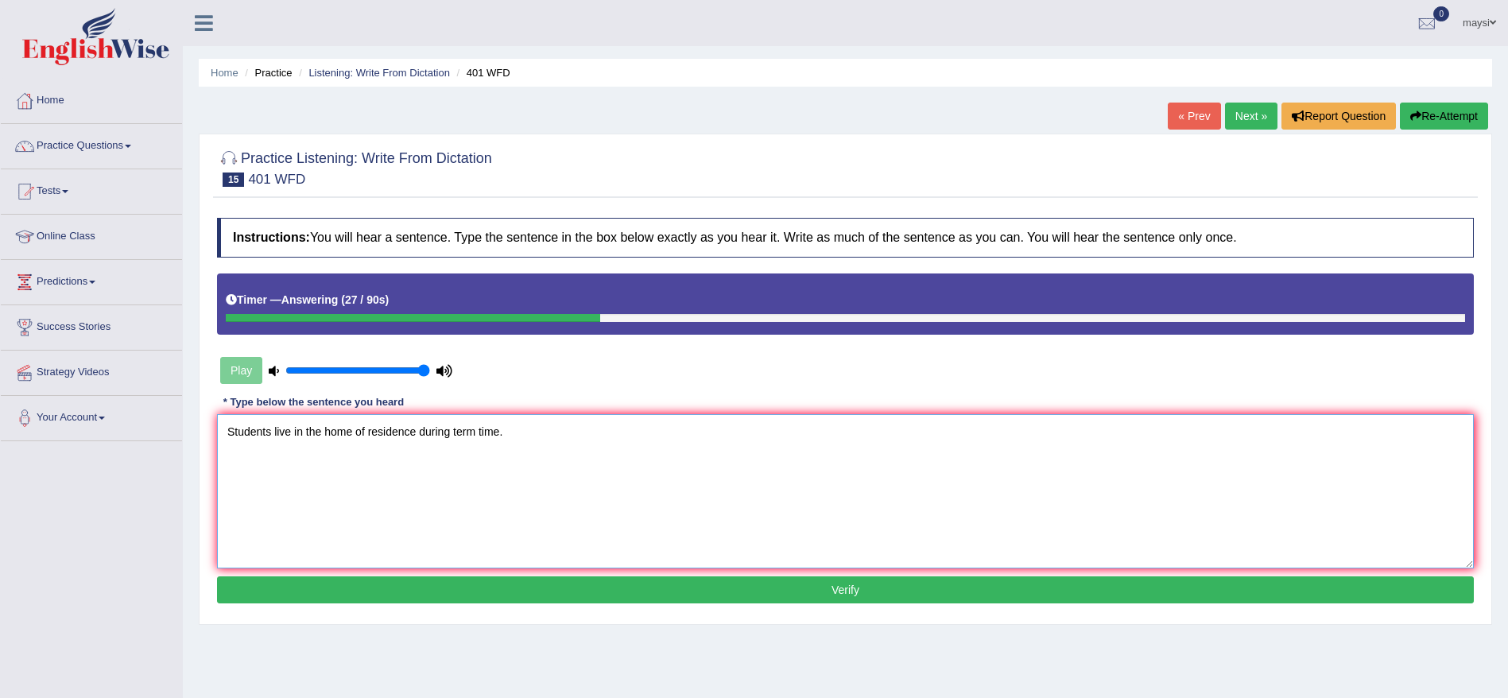
type textarea "Students live in the home of residence during term time."
click at [880, 583] on button "Verify" at bounding box center [845, 589] width 1257 height 27
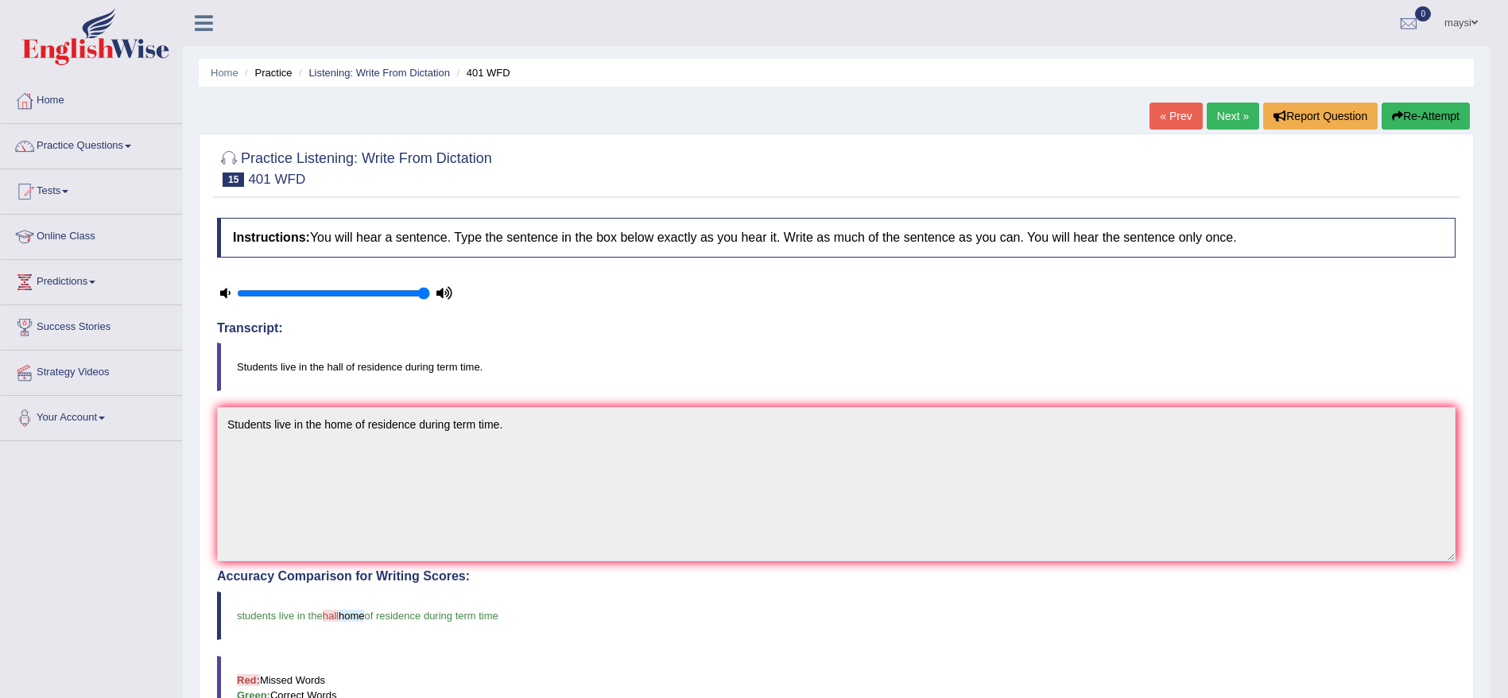
click at [1219, 124] on link "Next »" at bounding box center [1233, 116] width 52 height 27
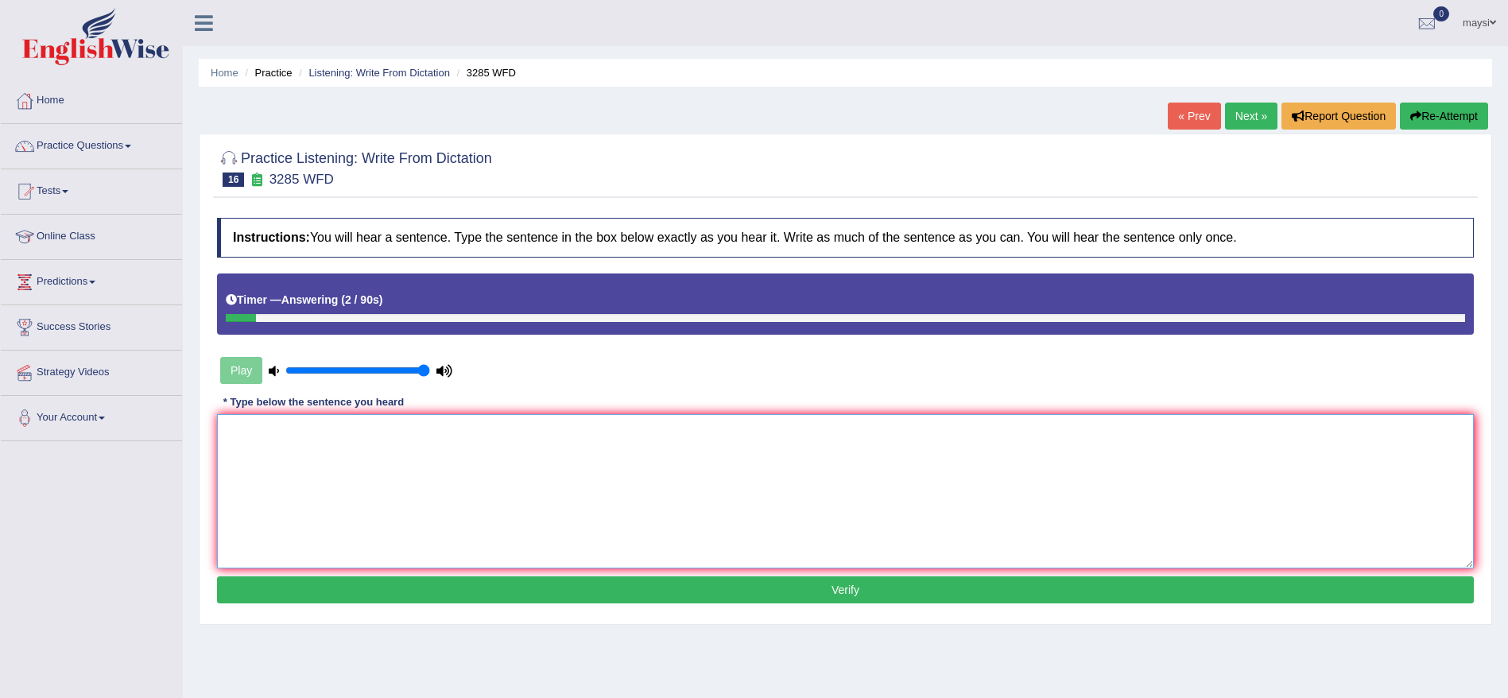
click at [849, 448] on textarea at bounding box center [845, 491] width 1257 height 154
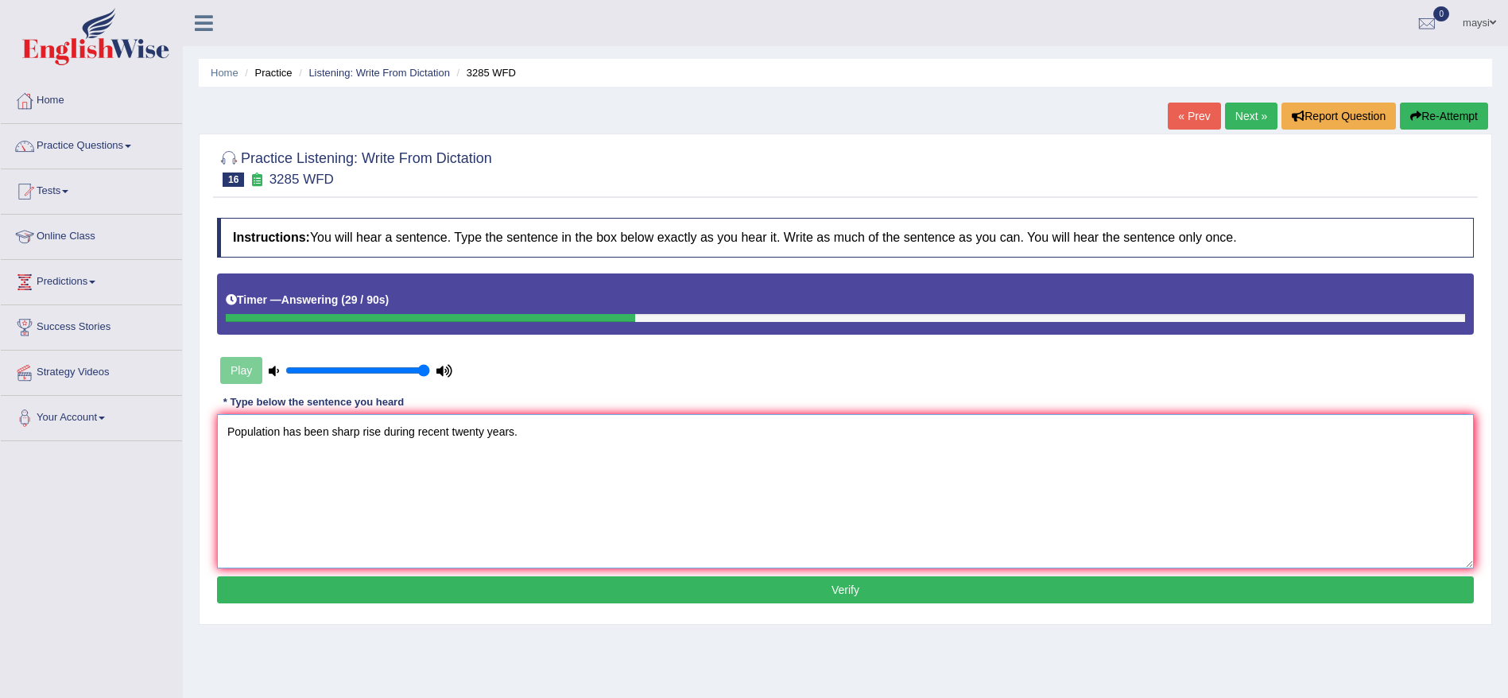
type textarea "Population has been sharp rise during recent twenty years."
click at [860, 582] on button "Verify" at bounding box center [845, 589] width 1257 height 27
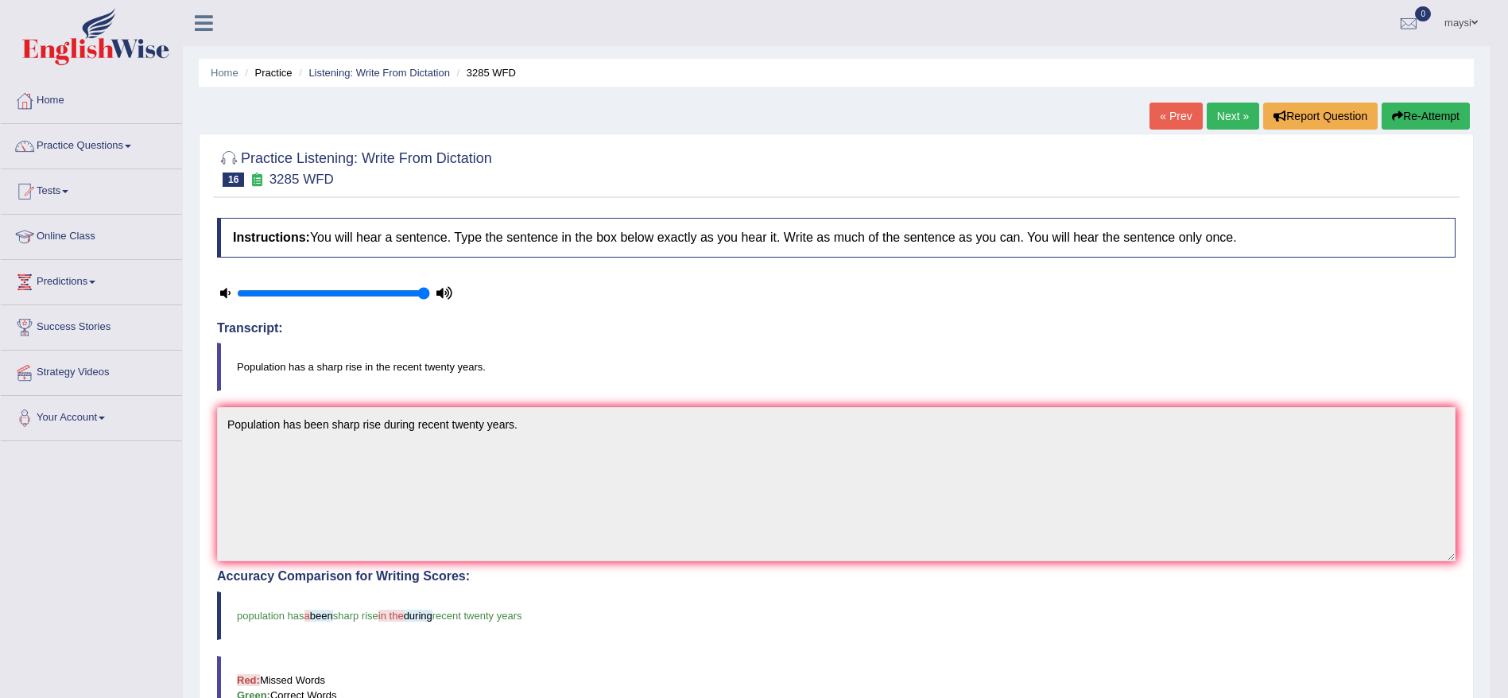
click at [1237, 106] on link "Next »" at bounding box center [1233, 116] width 52 height 27
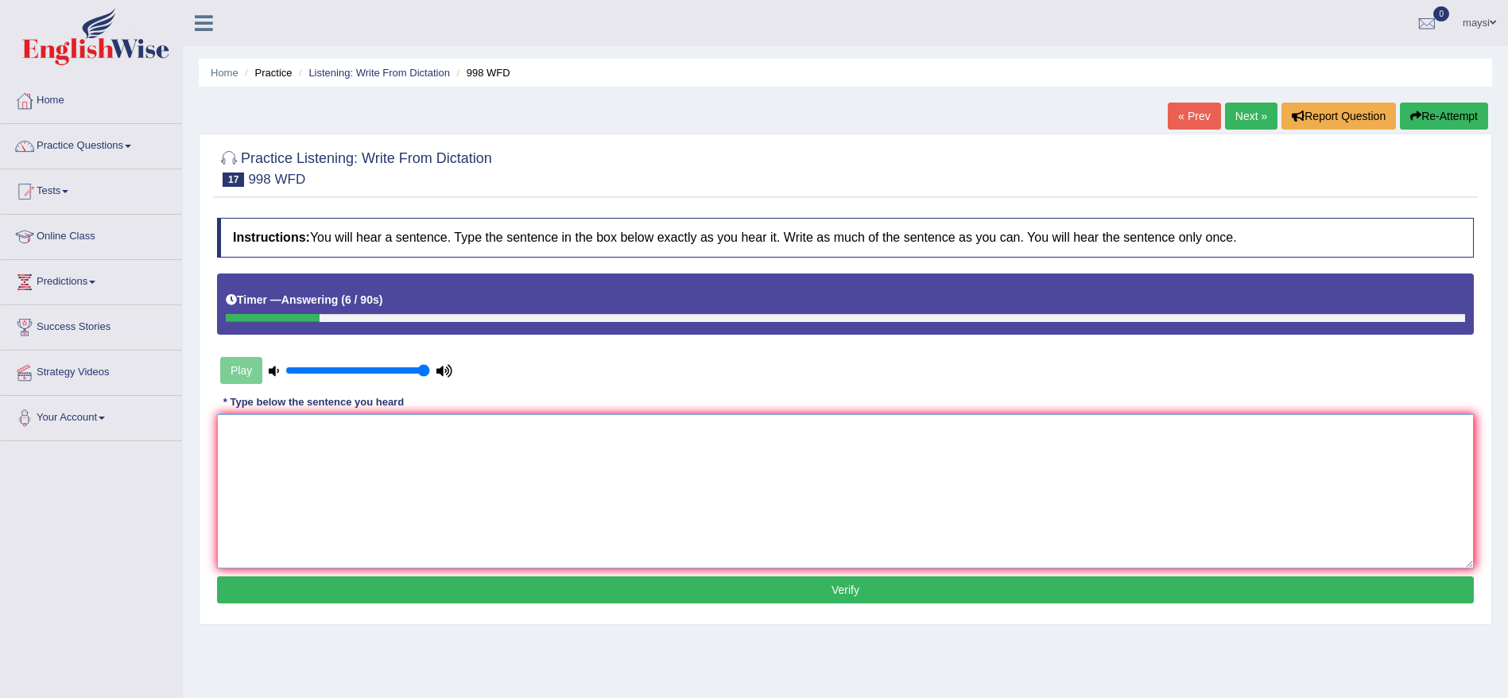
click at [912, 447] on textarea at bounding box center [845, 491] width 1257 height 154
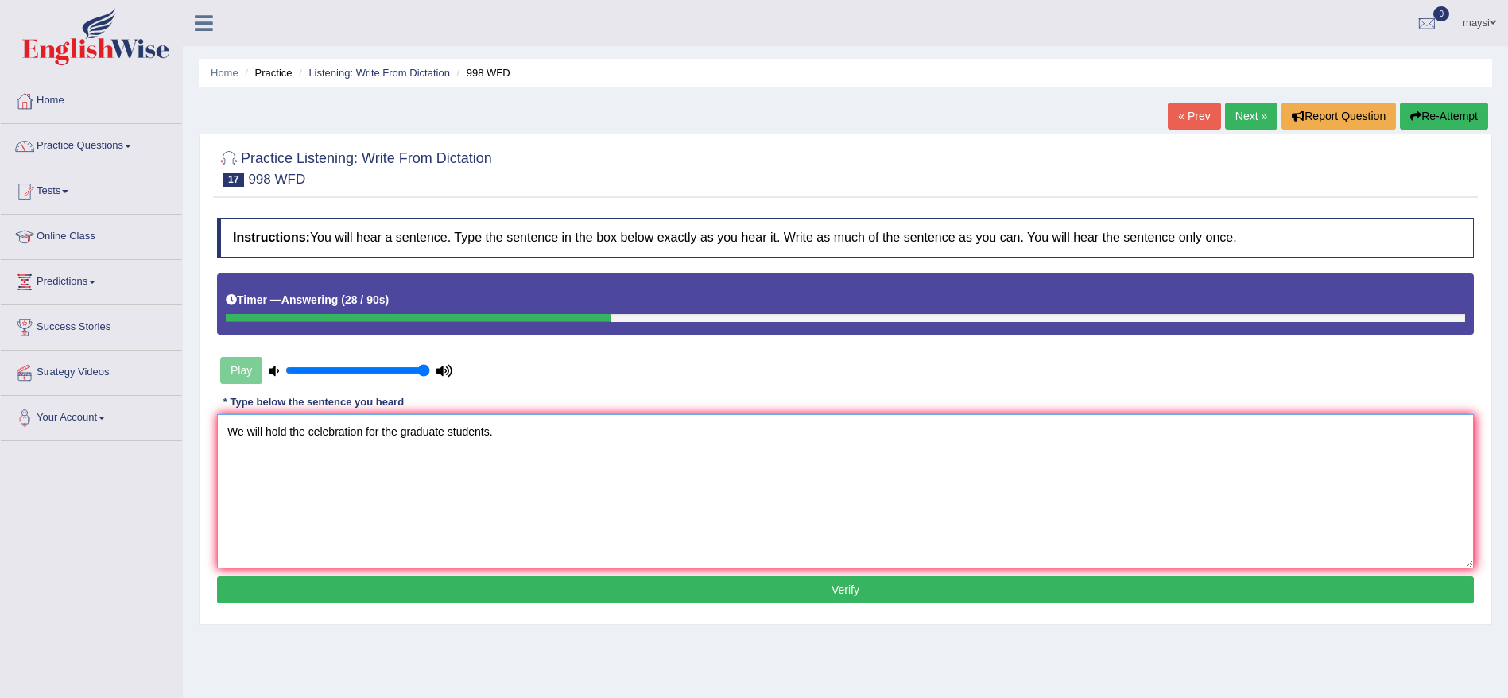
type textarea "We will hold the celebration for the graduate students."
click at [991, 591] on button "Verify" at bounding box center [845, 589] width 1257 height 27
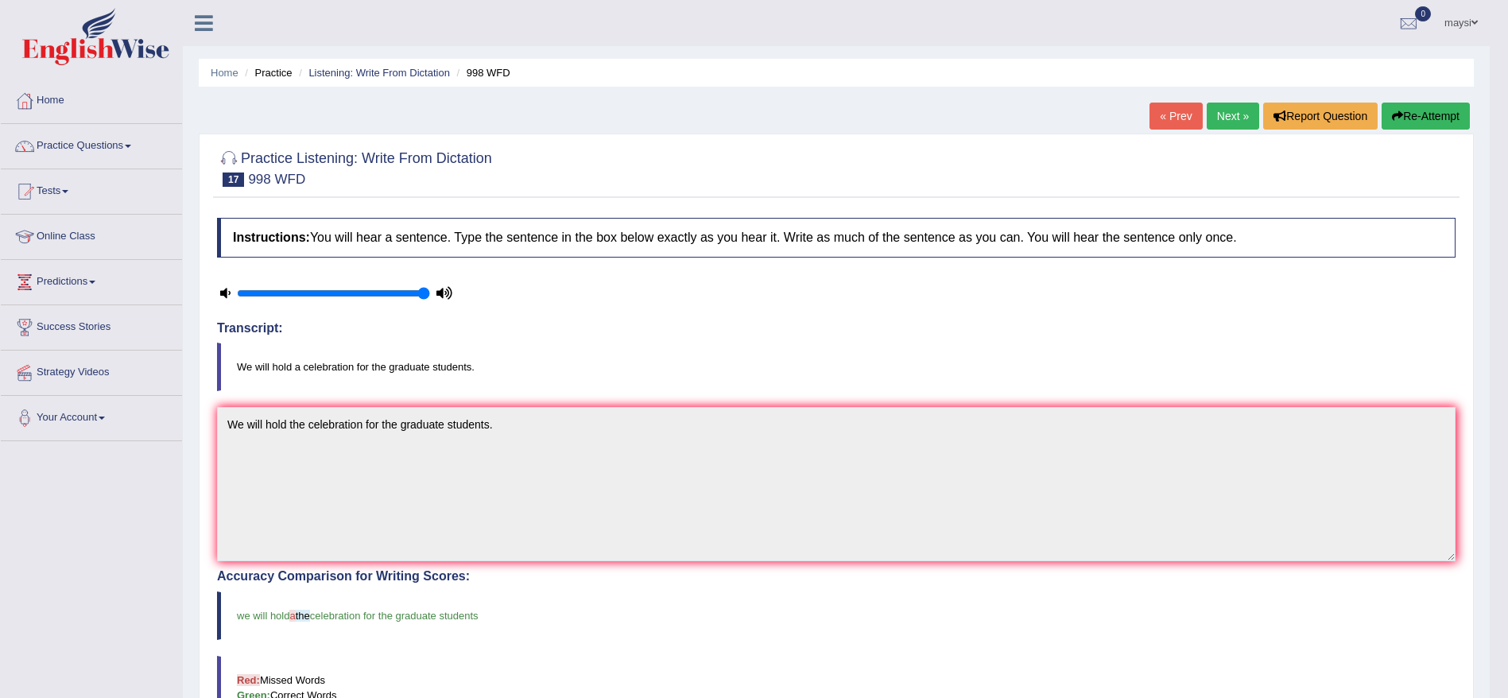
click at [1215, 124] on link "Next »" at bounding box center [1233, 116] width 52 height 27
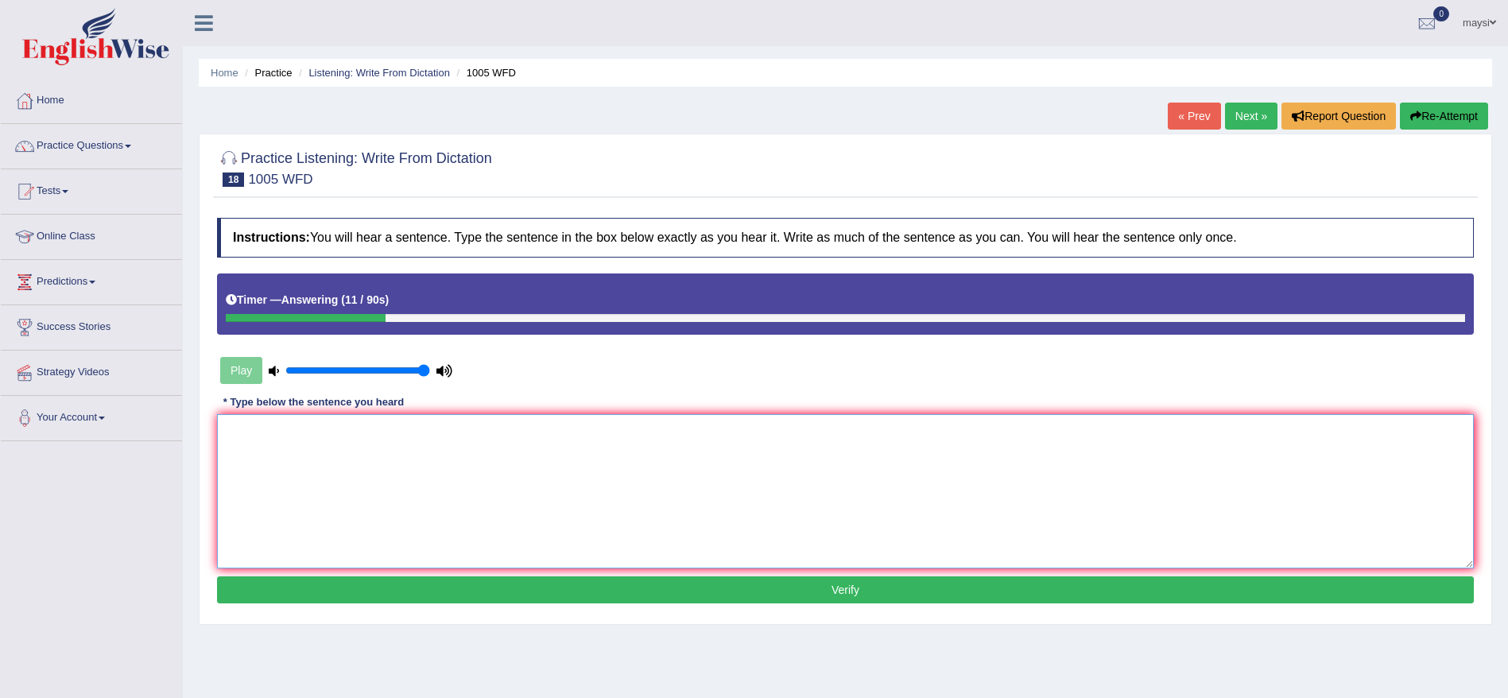
click at [854, 447] on textarea at bounding box center [845, 491] width 1257 height 154
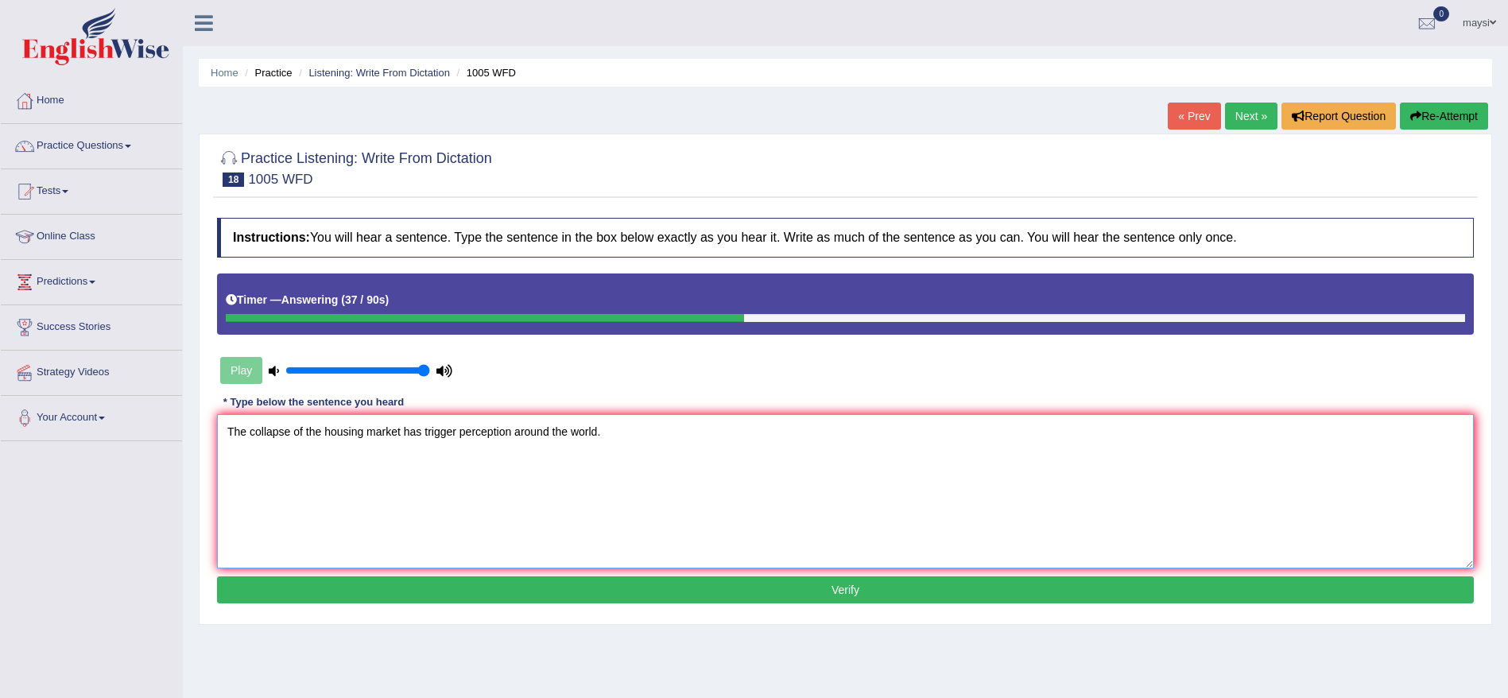
type textarea "The collapse of the housing market has trigger perception around the world."
click at [929, 584] on button "Verify" at bounding box center [845, 589] width 1257 height 27
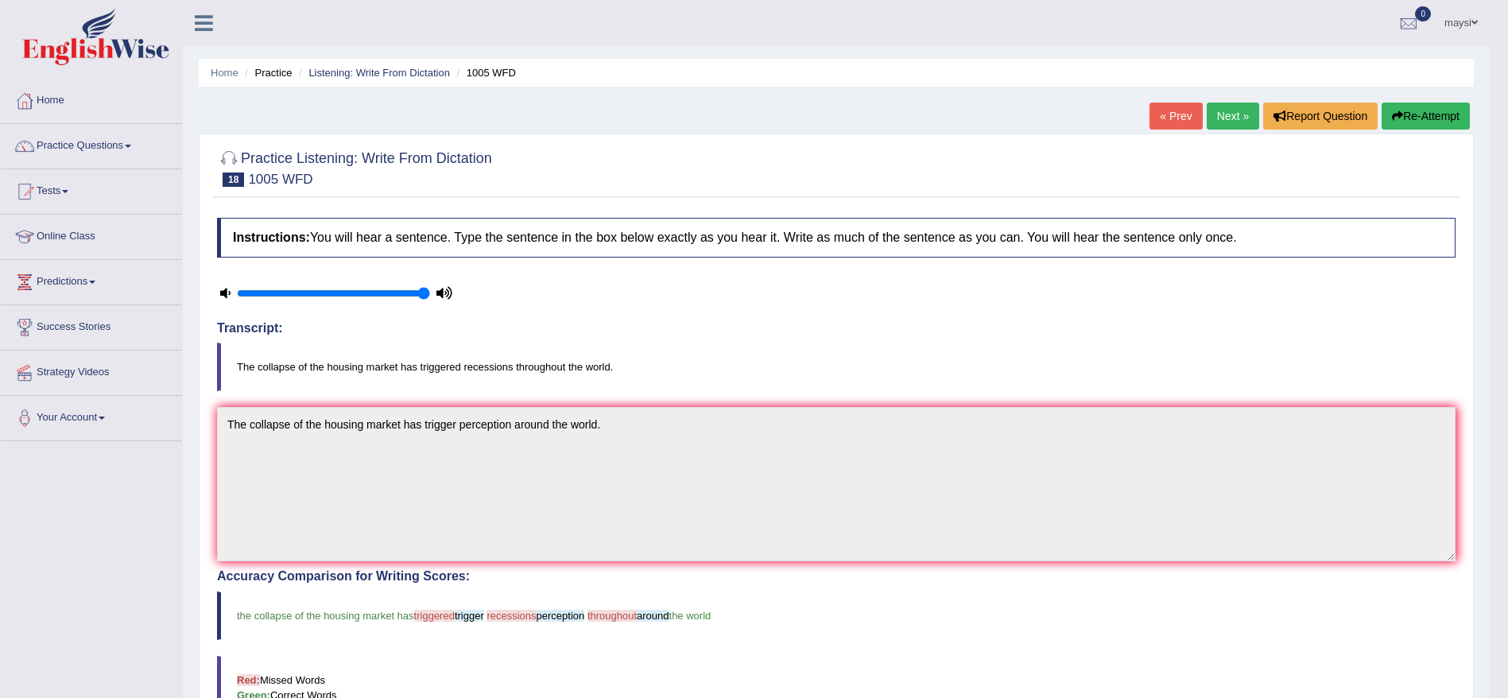
click at [1232, 120] on link "Next »" at bounding box center [1233, 116] width 52 height 27
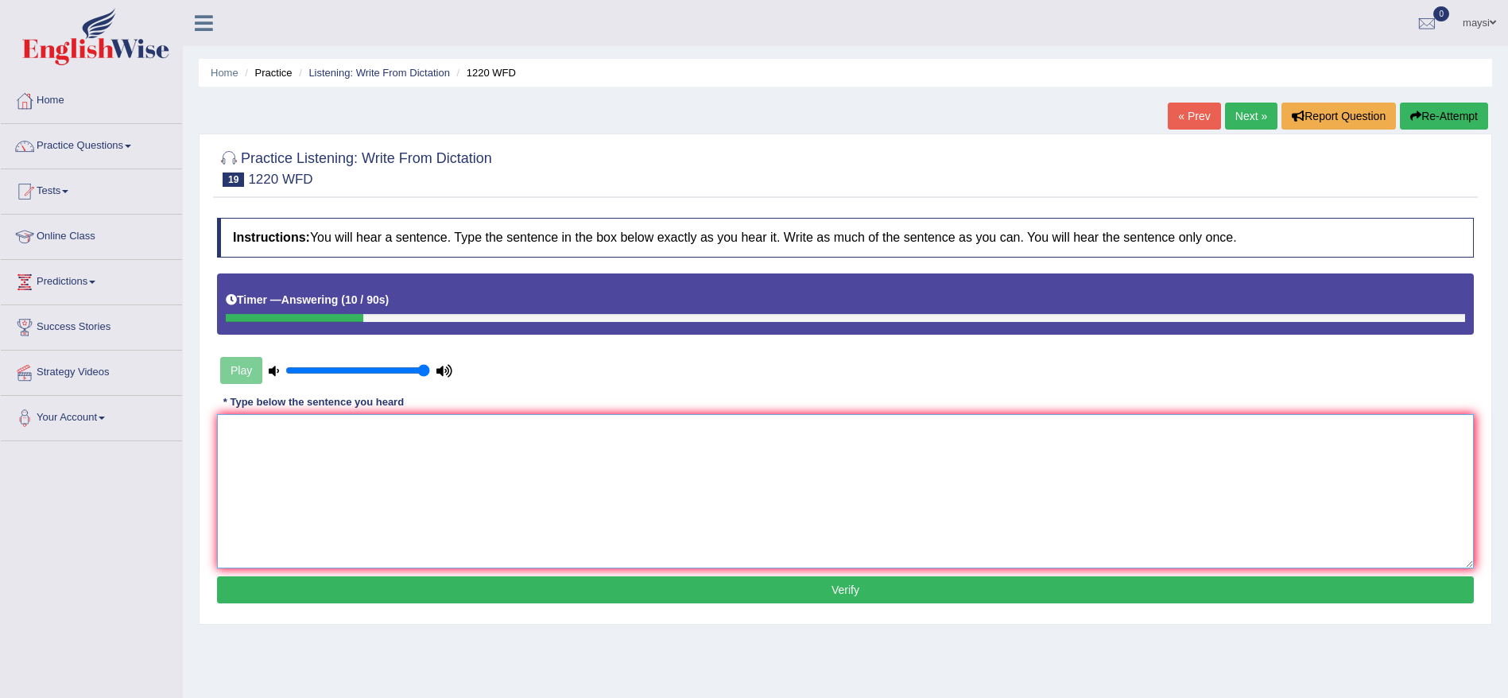
click at [864, 475] on textarea at bounding box center [845, 491] width 1257 height 154
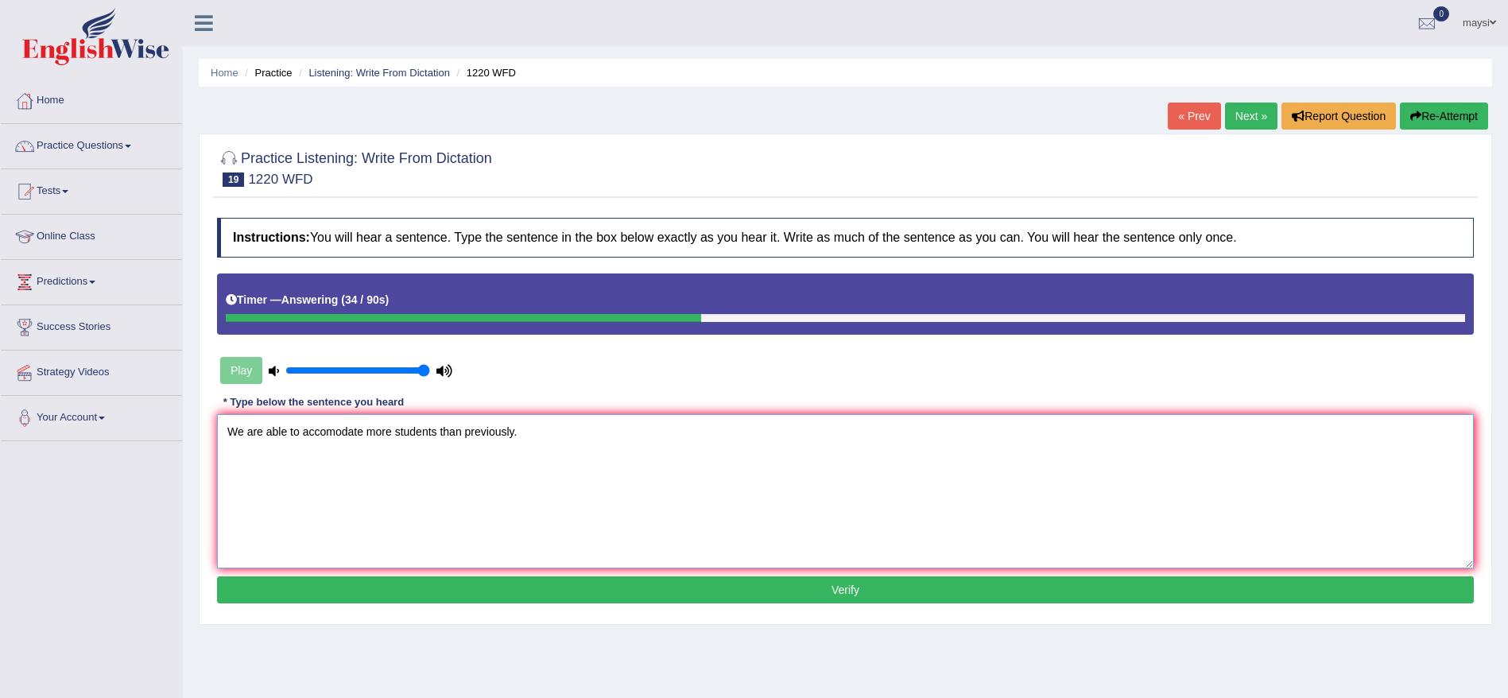
type textarea "We are able to accomodate more students than previously."
click at [893, 593] on button "Verify" at bounding box center [845, 589] width 1257 height 27
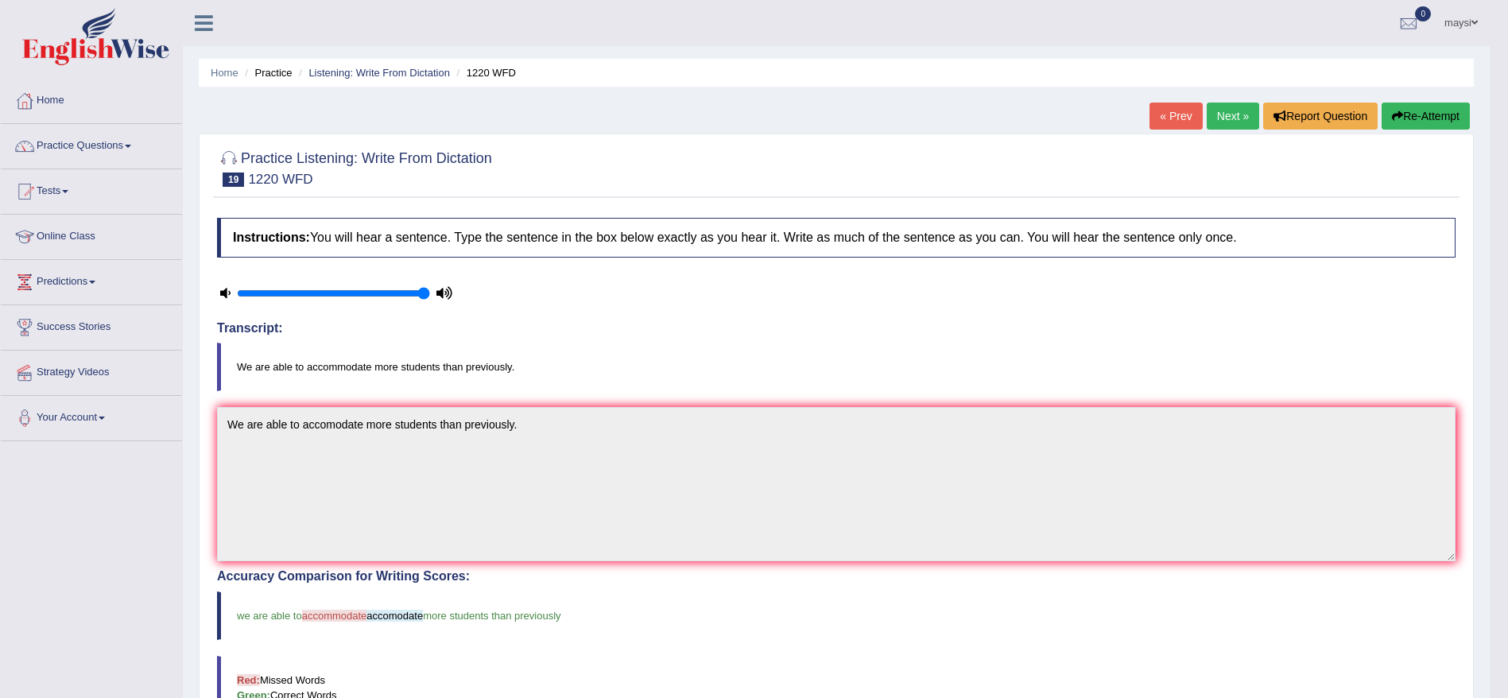
click at [1226, 116] on link "Next »" at bounding box center [1233, 116] width 52 height 27
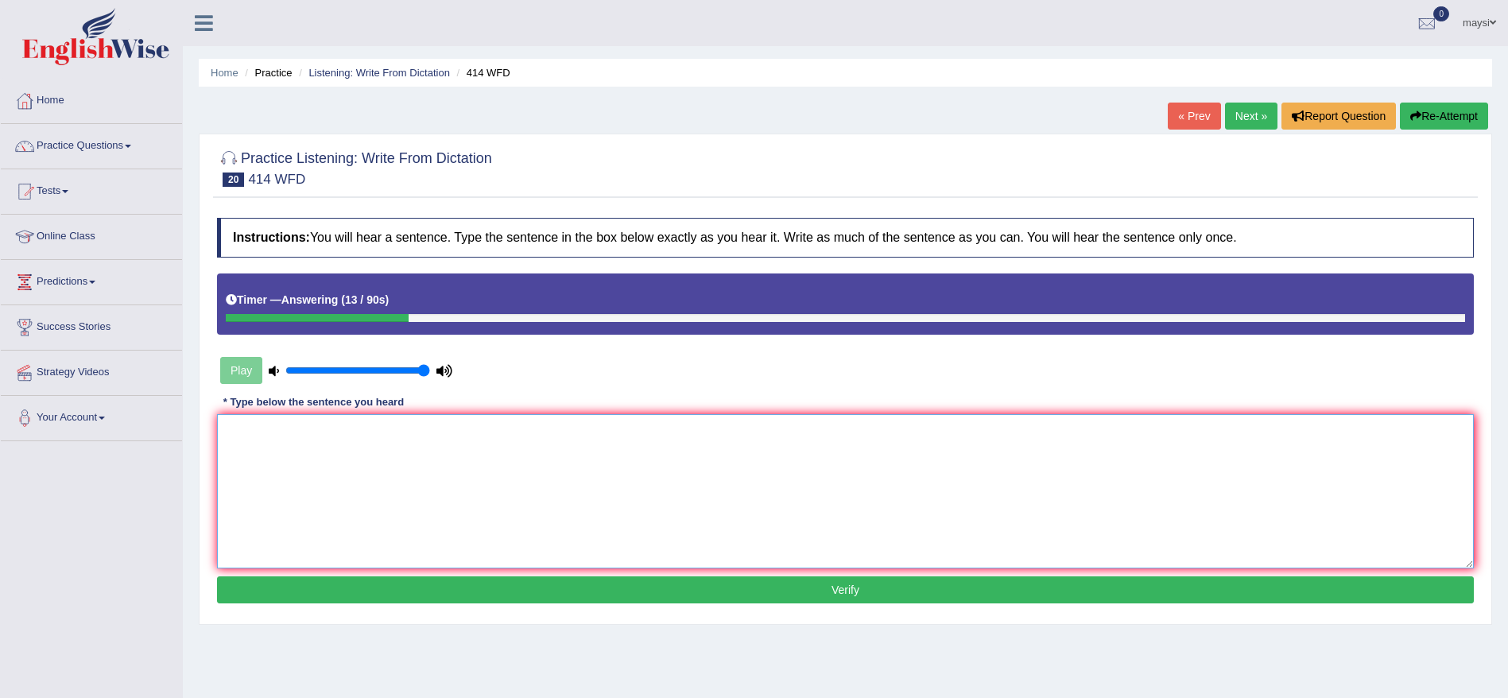
click at [843, 469] on textarea at bounding box center [845, 491] width 1257 height 154
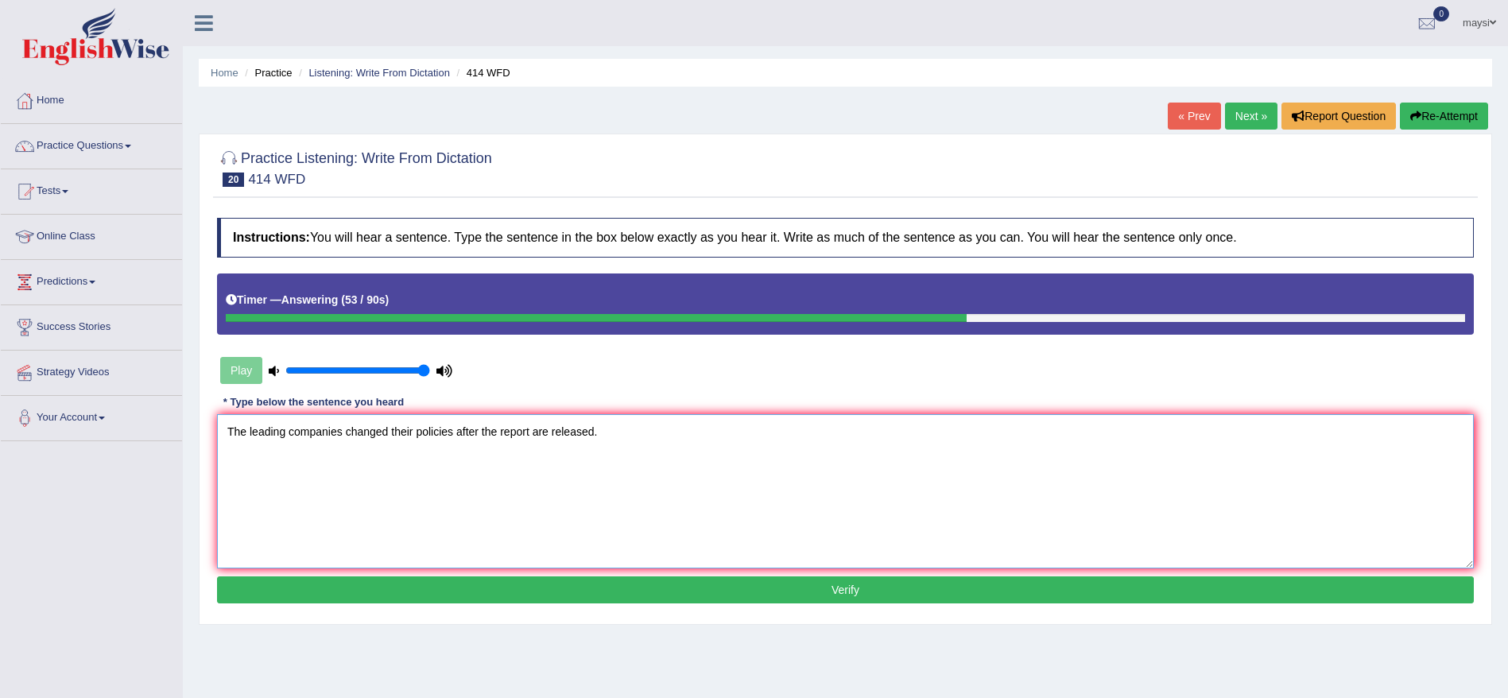
type textarea "The leading companies changed their policies after the report are released."
click at [705, 583] on button "Verify" at bounding box center [845, 589] width 1257 height 27
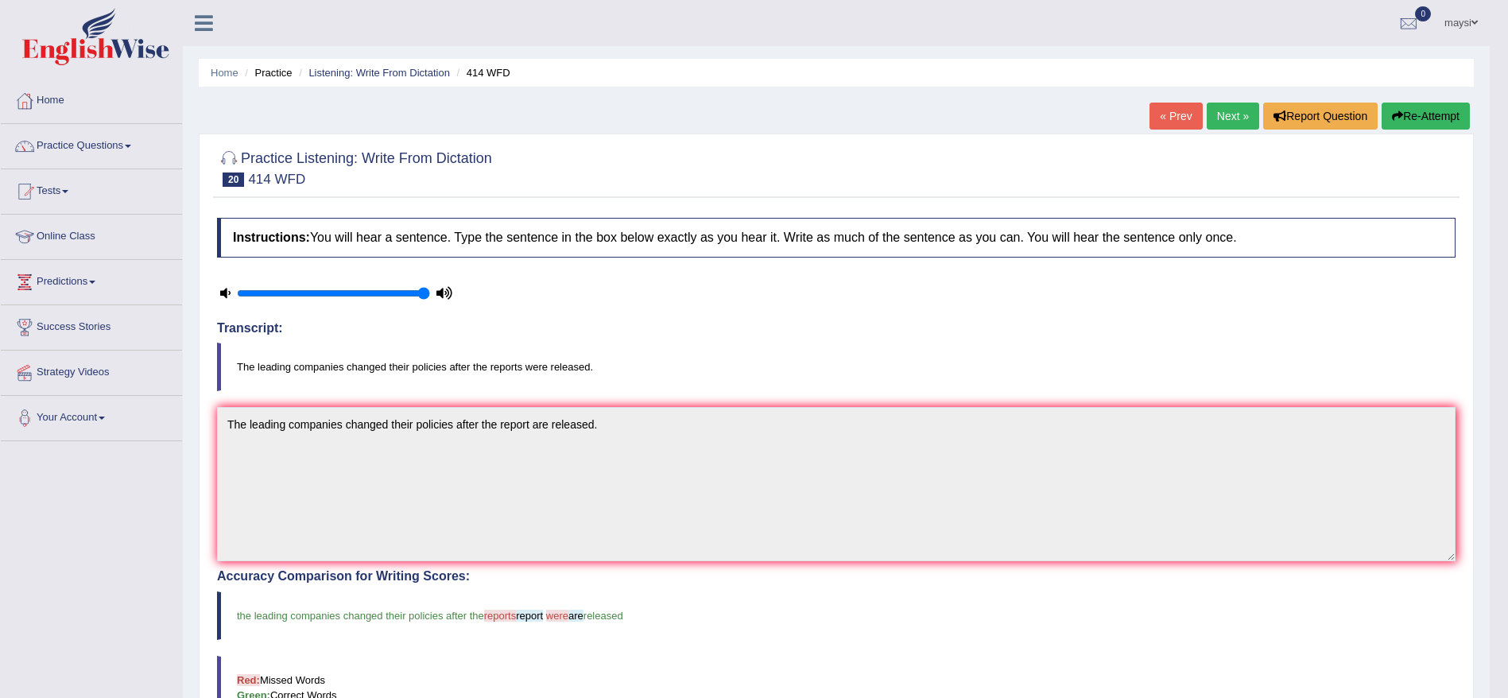
click at [1230, 112] on link "Next »" at bounding box center [1233, 116] width 52 height 27
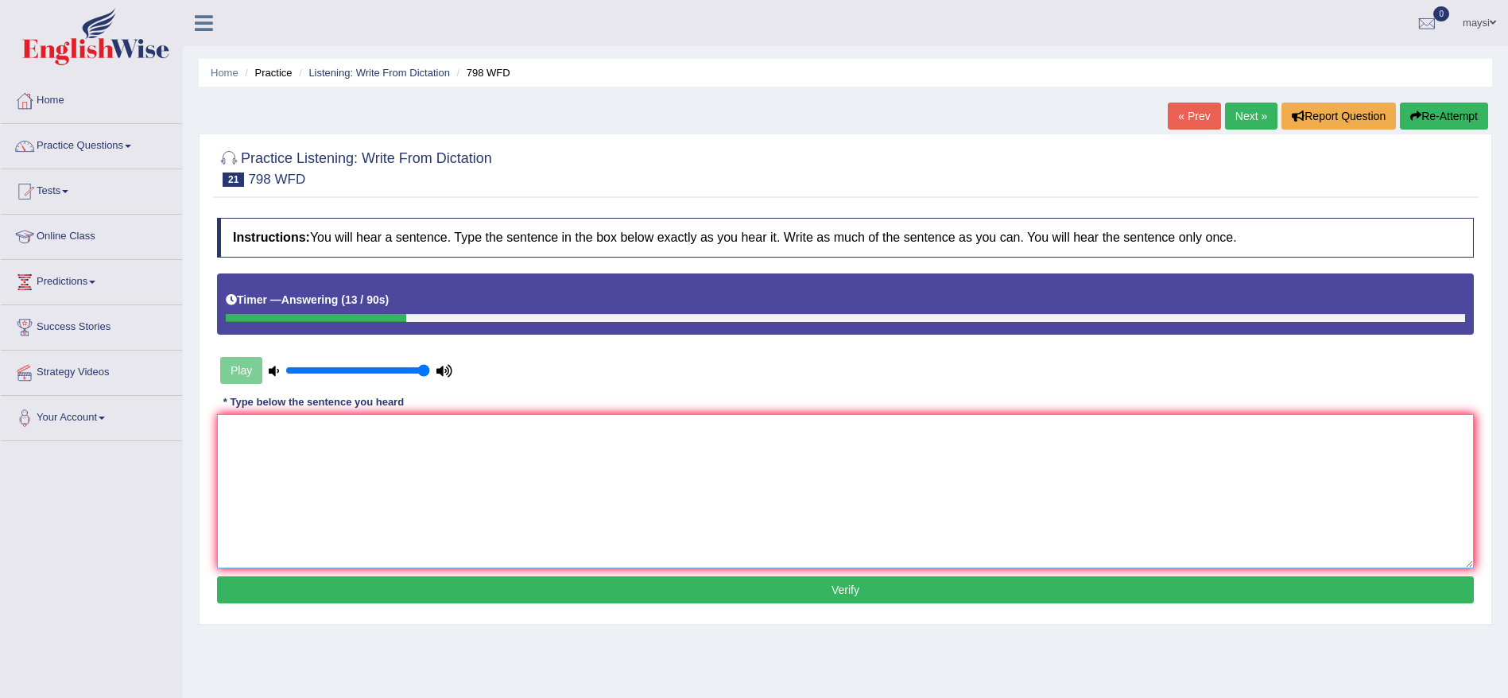
click at [785, 438] on textarea at bounding box center [845, 491] width 1257 height 154
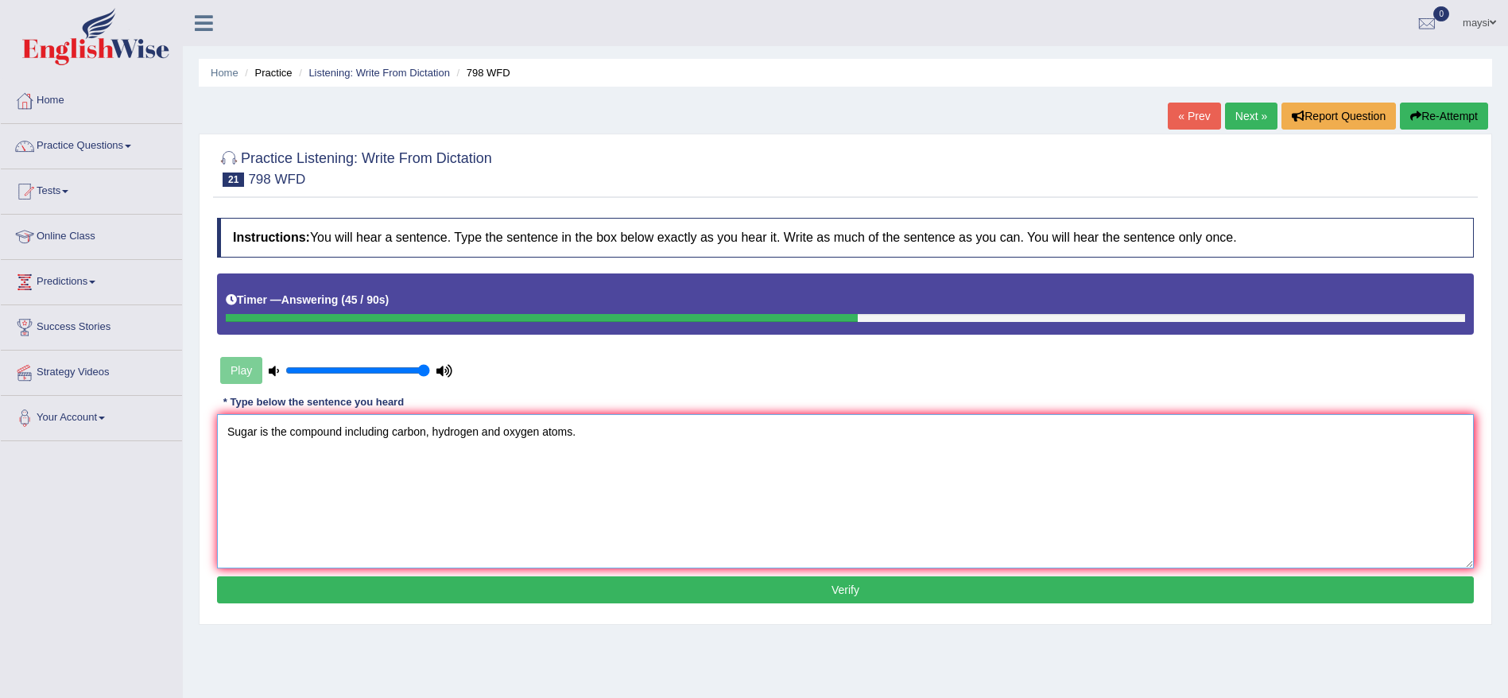
type textarea "Sugar is the compound including carbon, hydrogen and oxygen atoms."
click at [820, 595] on button "Verify" at bounding box center [845, 589] width 1257 height 27
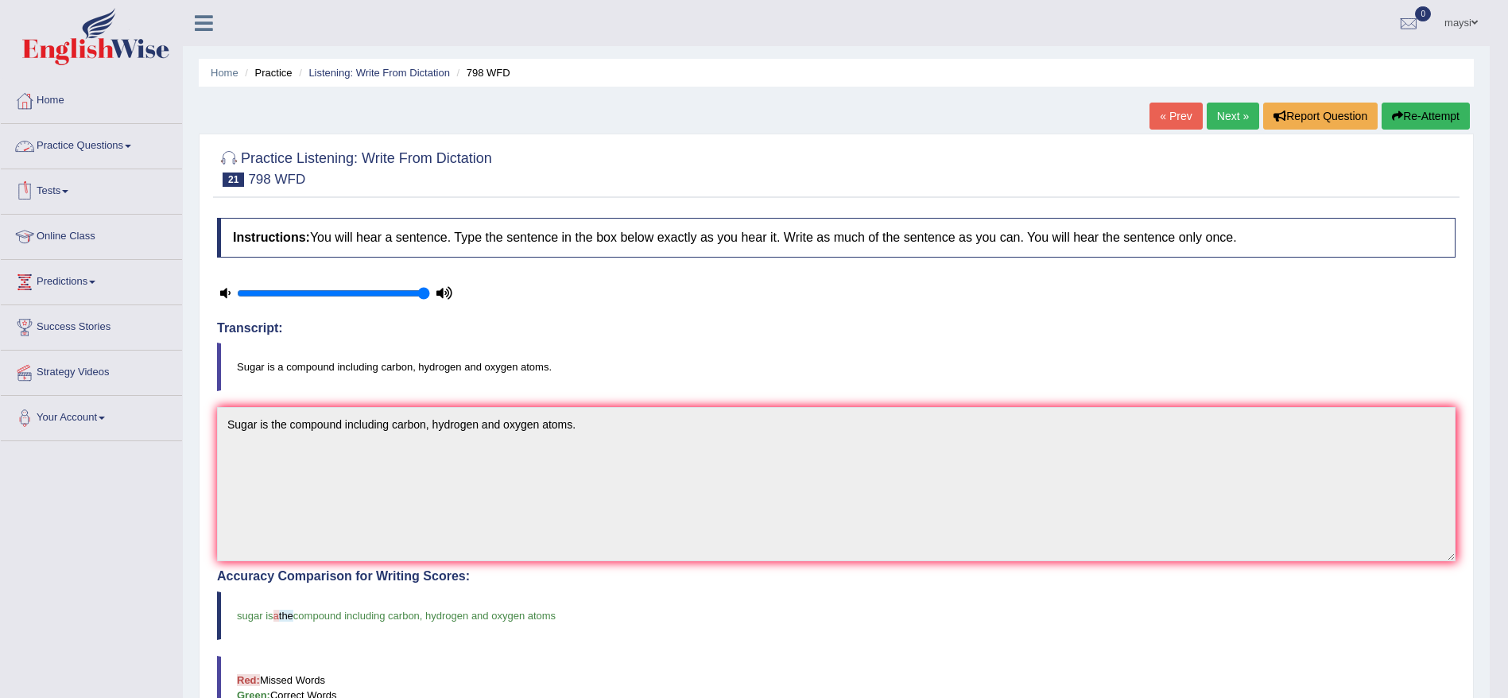
click at [118, 138] on link "Practice Questions" at bounding box center [91, 144] width 181 height 40
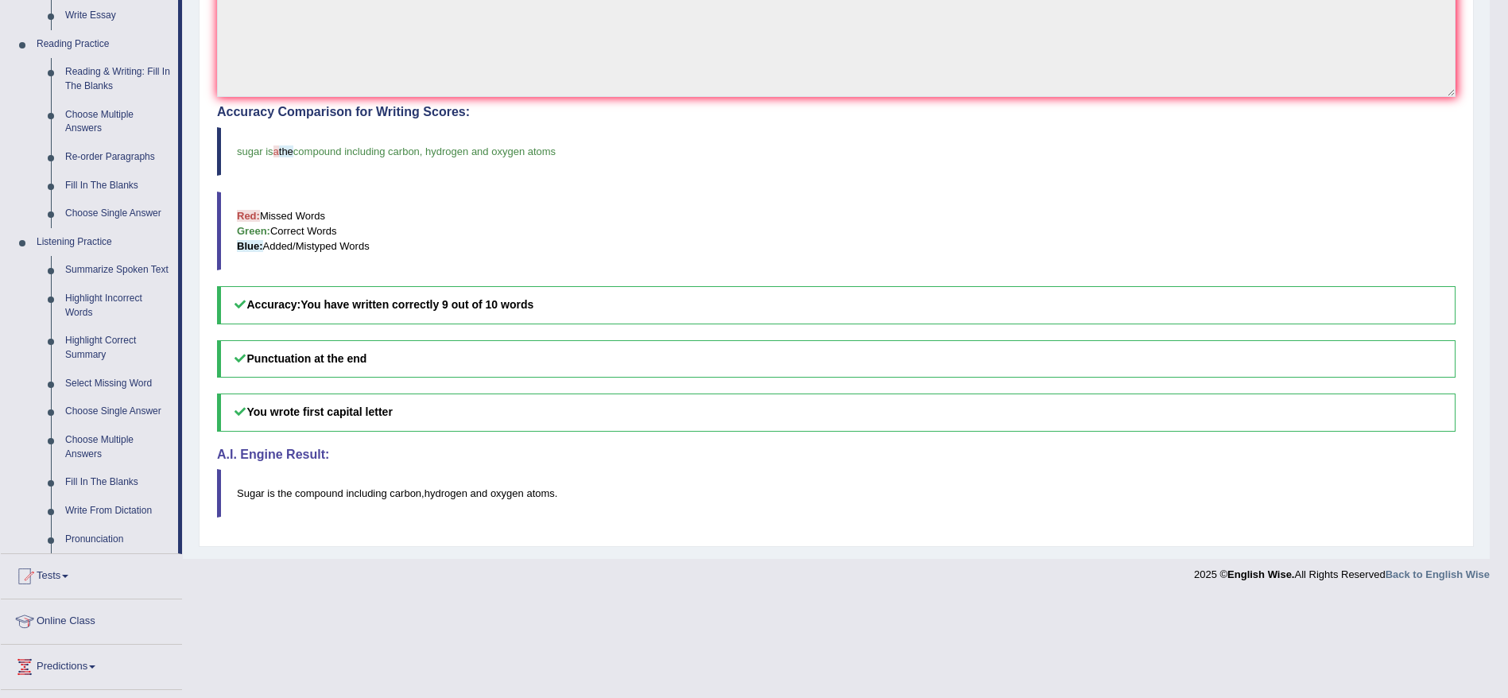
scroll to position [486, 0]
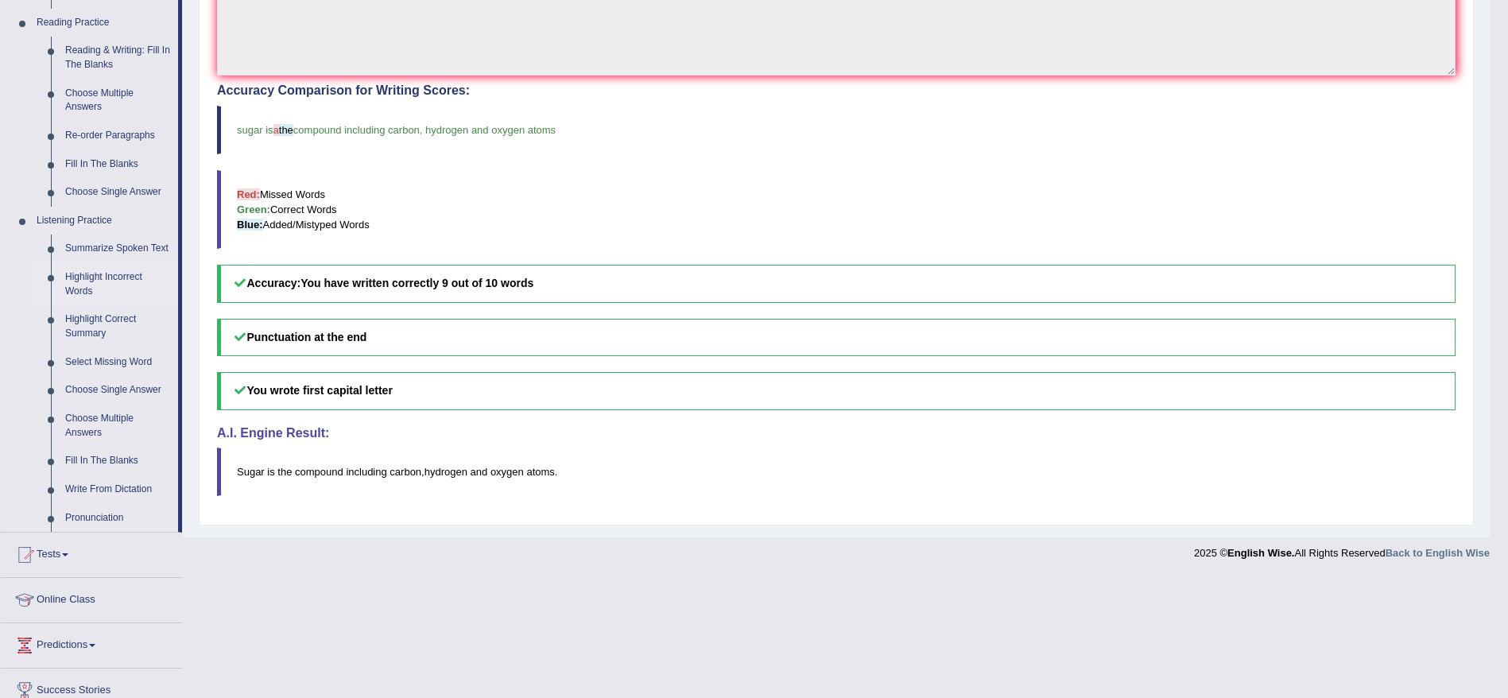
click at [125, 277] on link "Highlight Incorrect Words" at bounding box center [118, 284] width 120 height 42
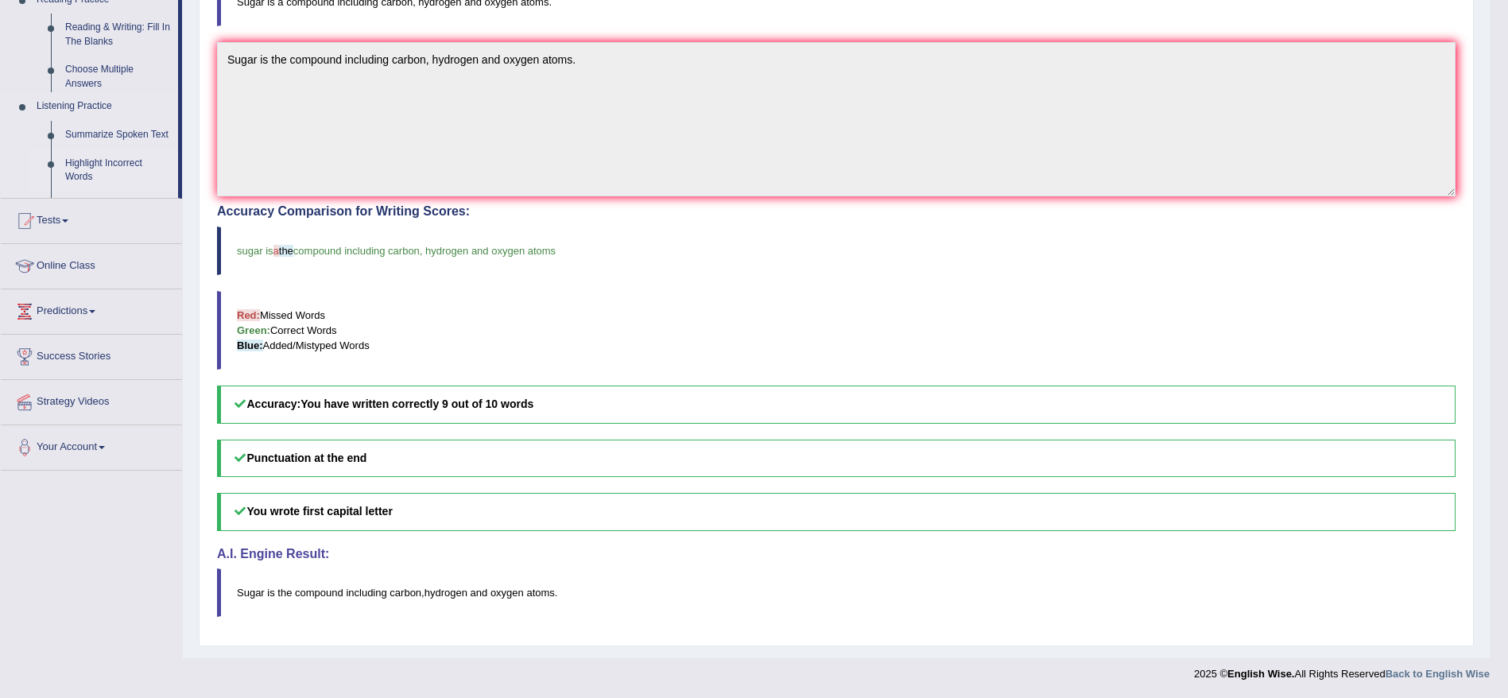
scroll to position [365, 0]
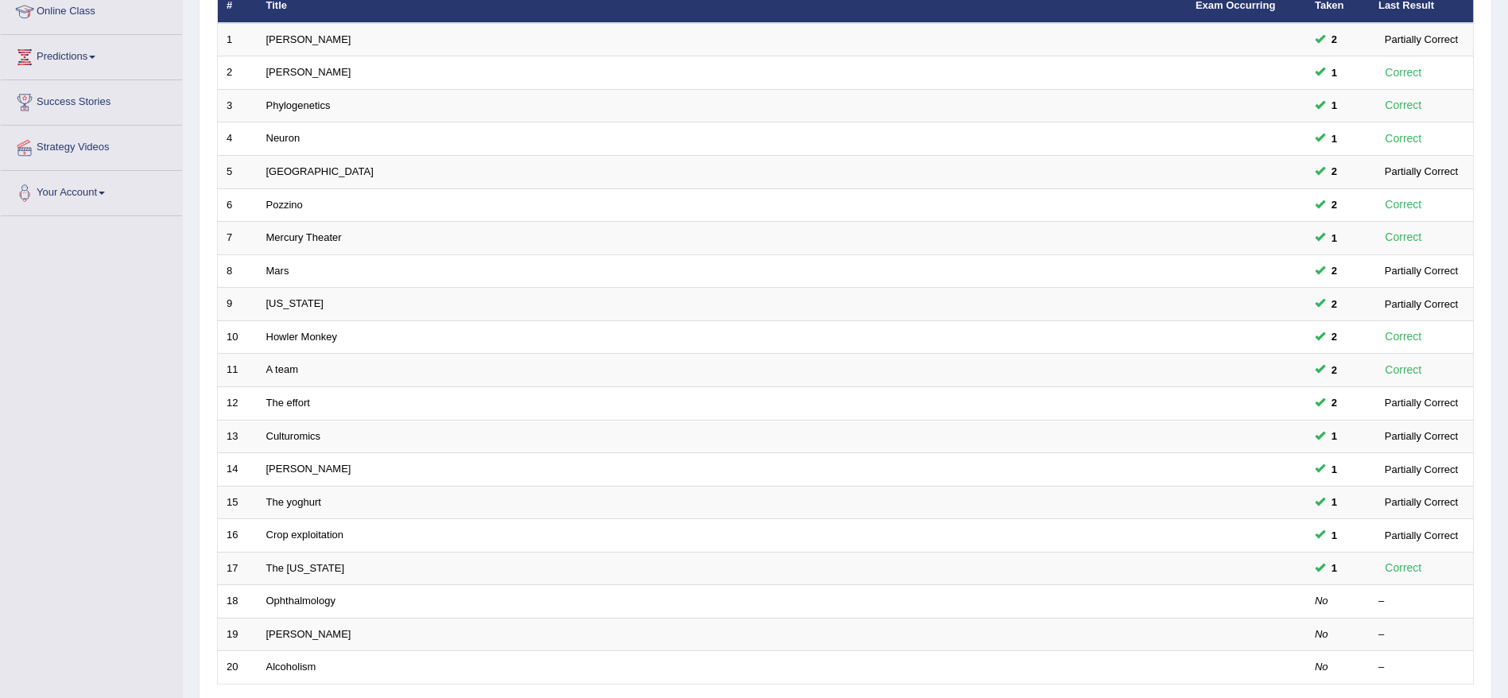
scroll to position [324, 0]
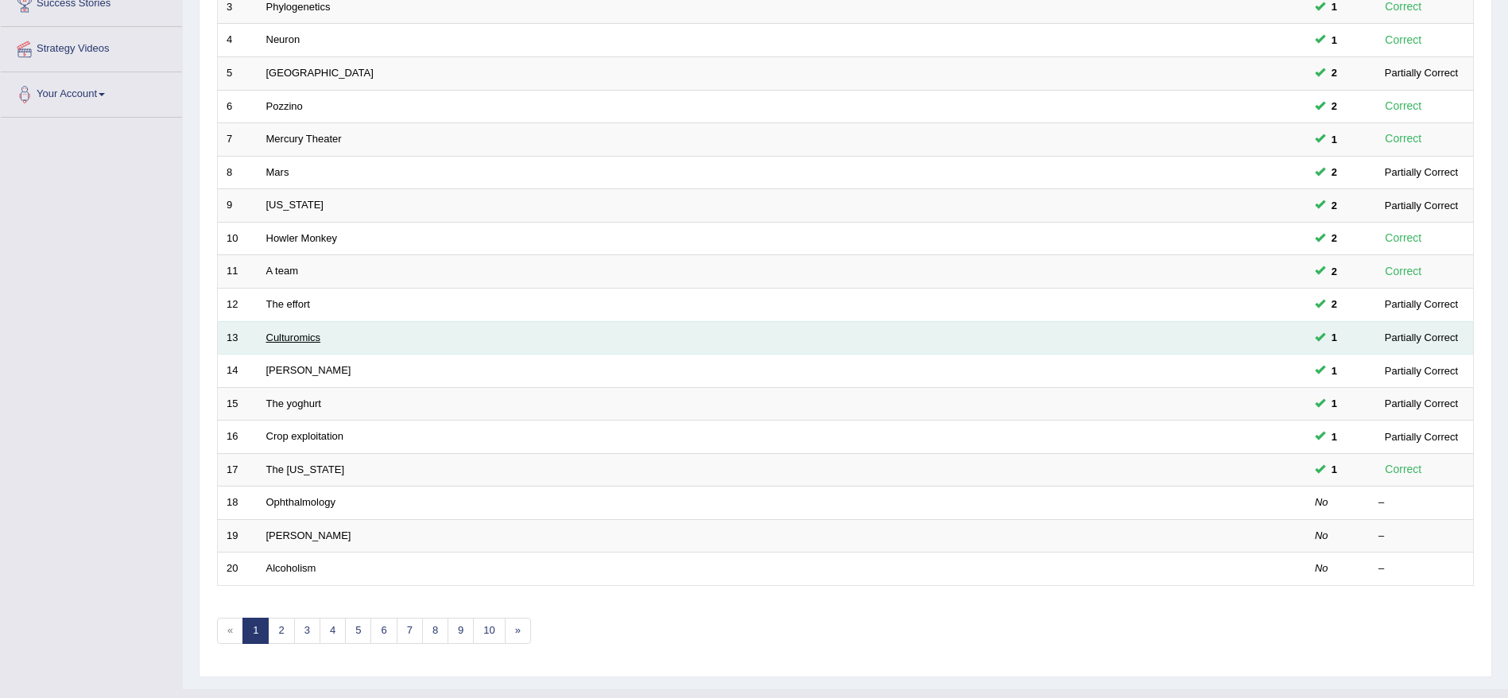
click at [300, 337] on link "Culturomics" at bounding box center [293, 337] width 55 height 12
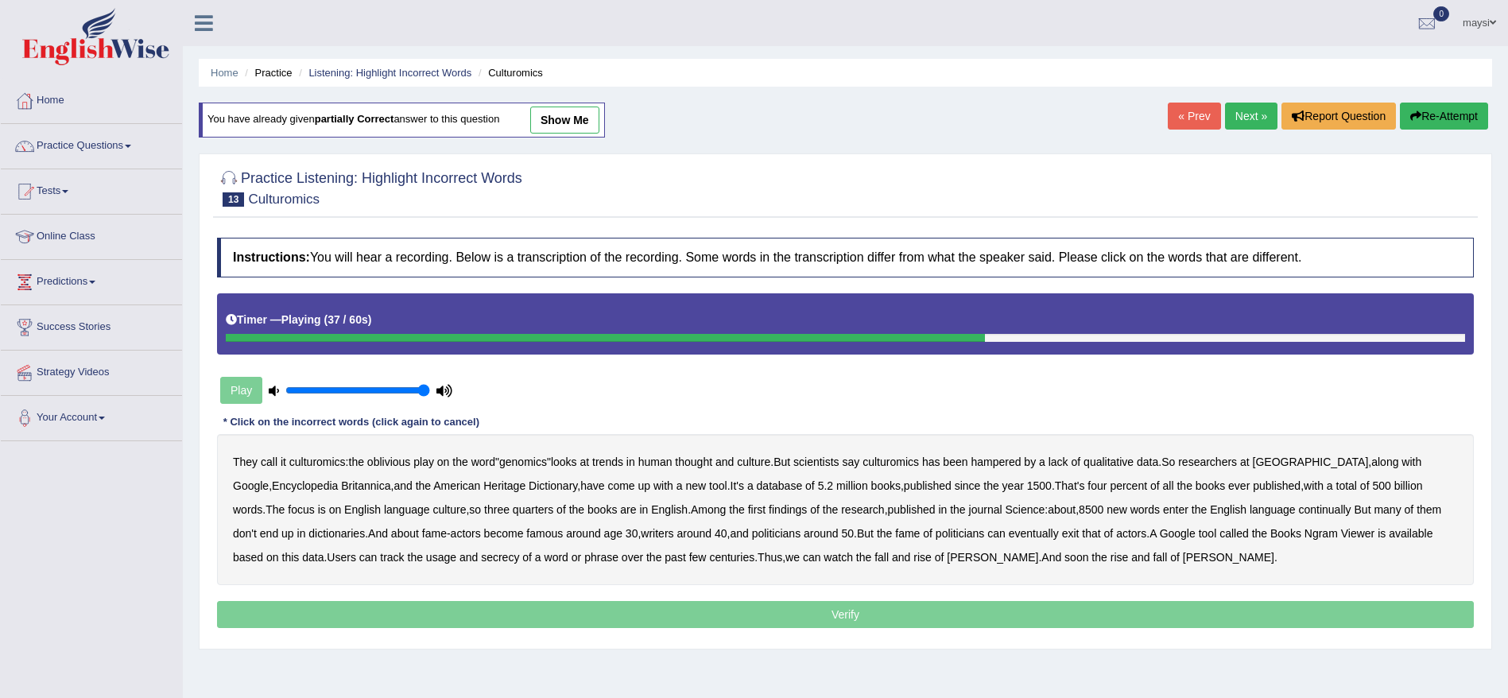
click at [1302, 507] on b "continually" at bounding box center [1324, 509] width 52 height 13
click at [1062, 533] on b "exit" at bounding box center [1070, 533] width 17 height 13
click at [481, 562] on b "secrecy" at bounding box center [500, 557] width 38 height 13
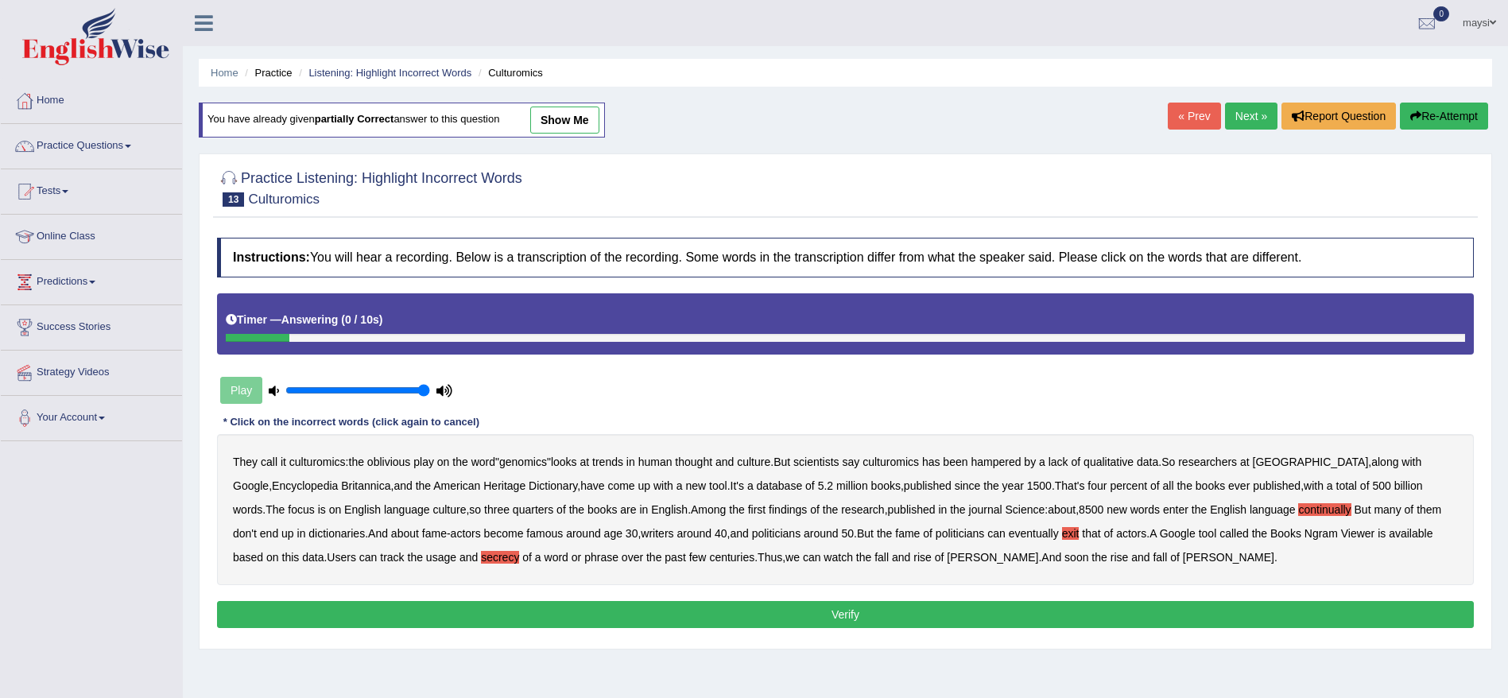
click at [724, 625] on button "Verify" at bounding box center [845, 614] width 1257 height 27
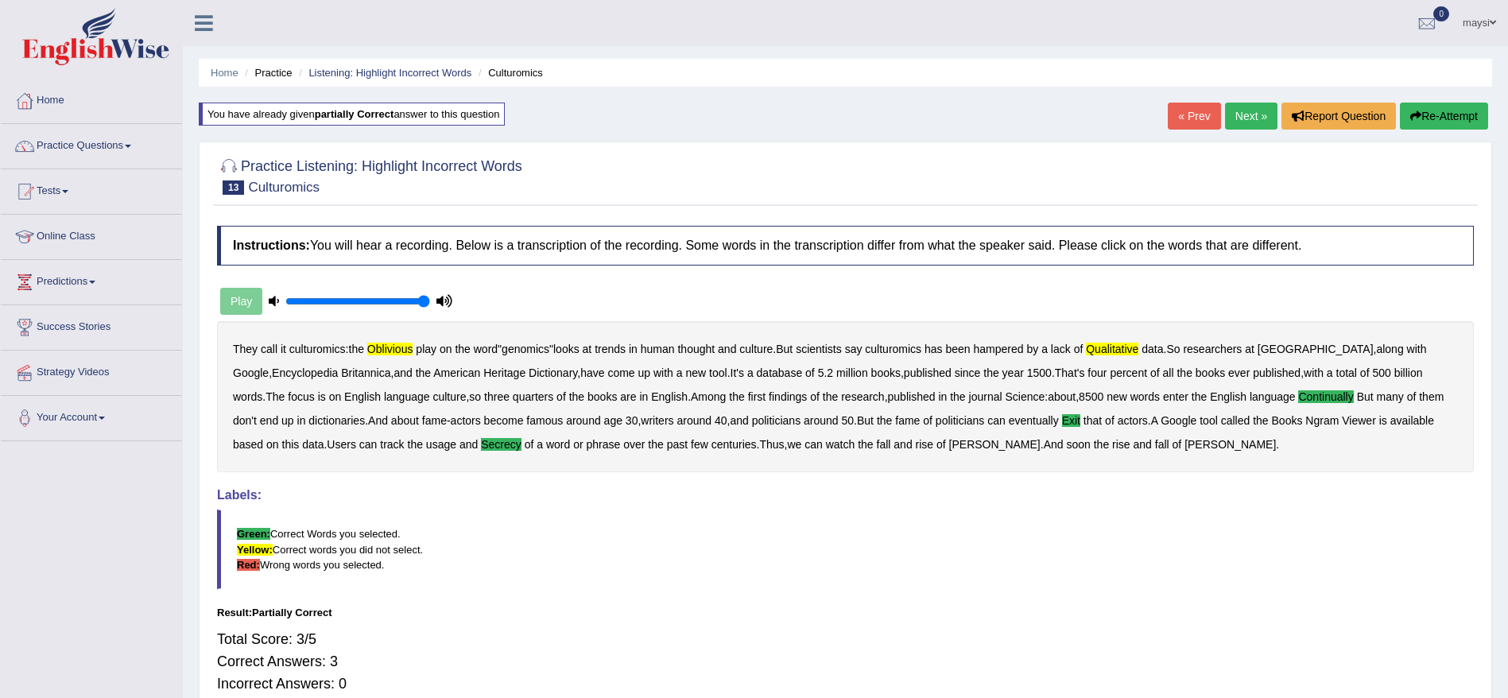
click at [1257, 110] on link "Next »" at bounding box center [1251, 116] width 52 height 27
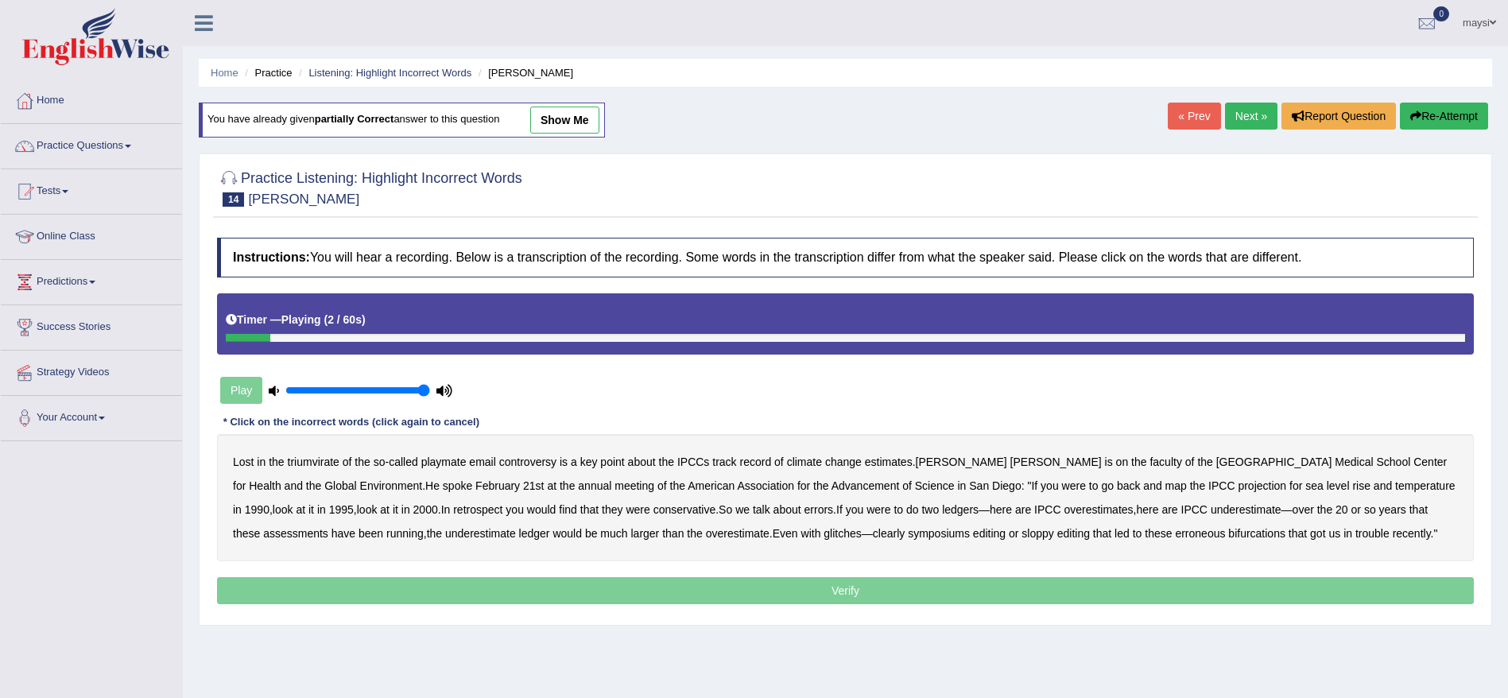
click at [320, 462] on b "triumvirate" at bounding box center [314, 461] width 52 height 13
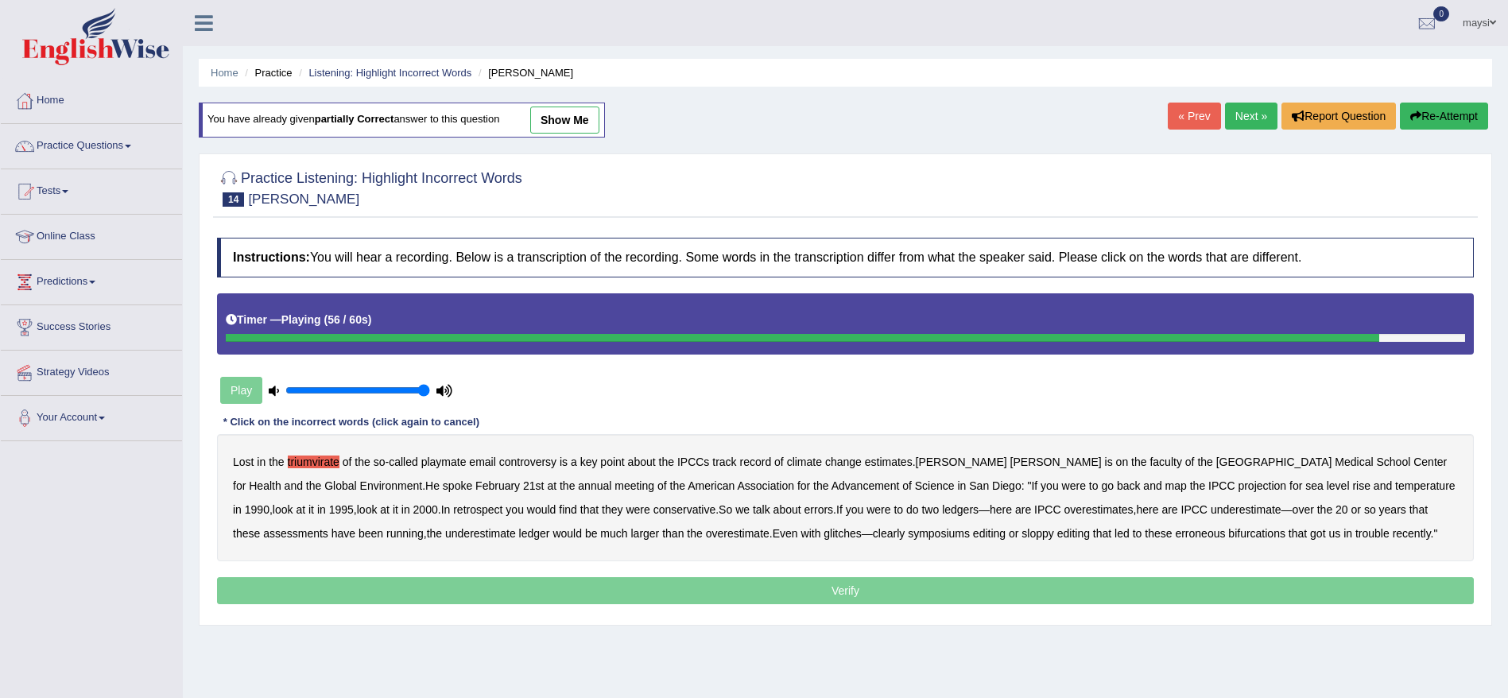
click at [908, 533] on b "symposiums" at bounding box center [939, 533] width 62 height 13
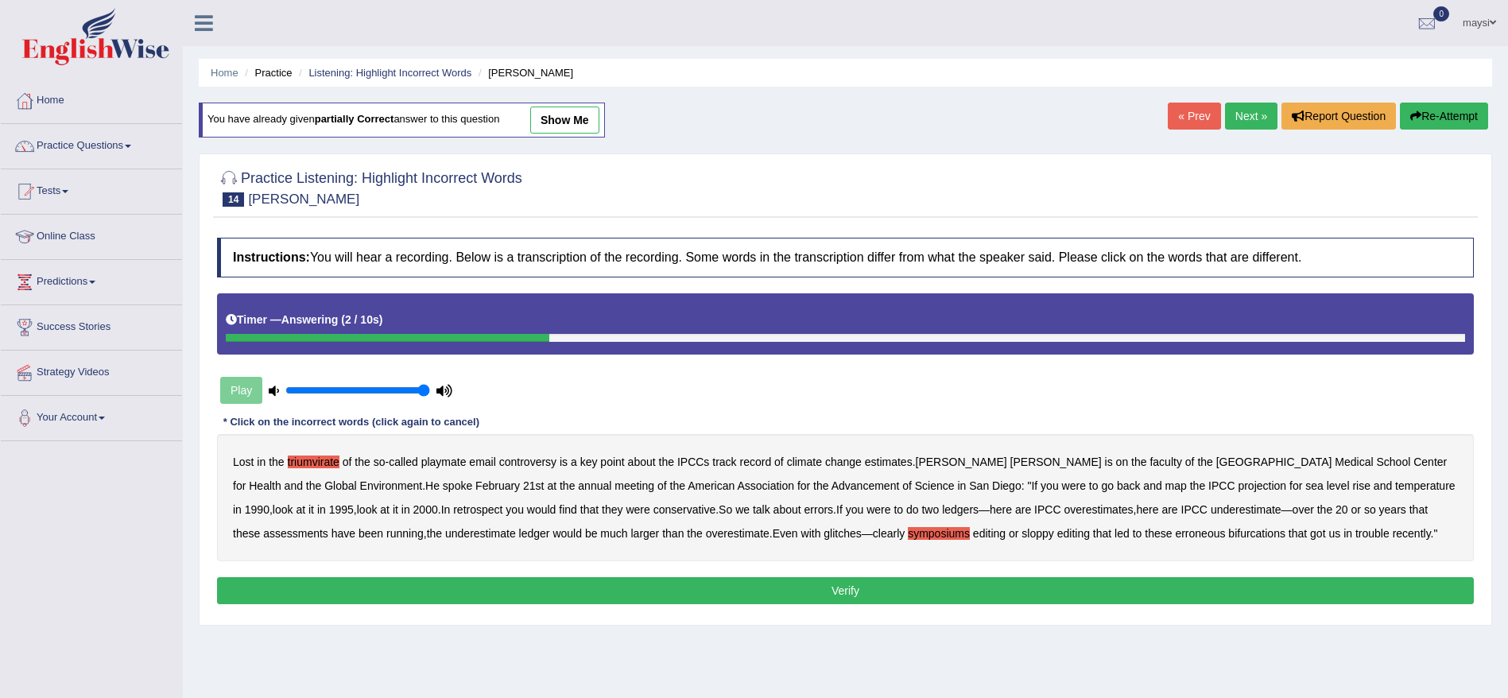
click at [1086, 583] on button "Verify" at bounding box center [845, 590] width 1257 height 27
